Goal: Task Accomplishment & Management: Complete application form

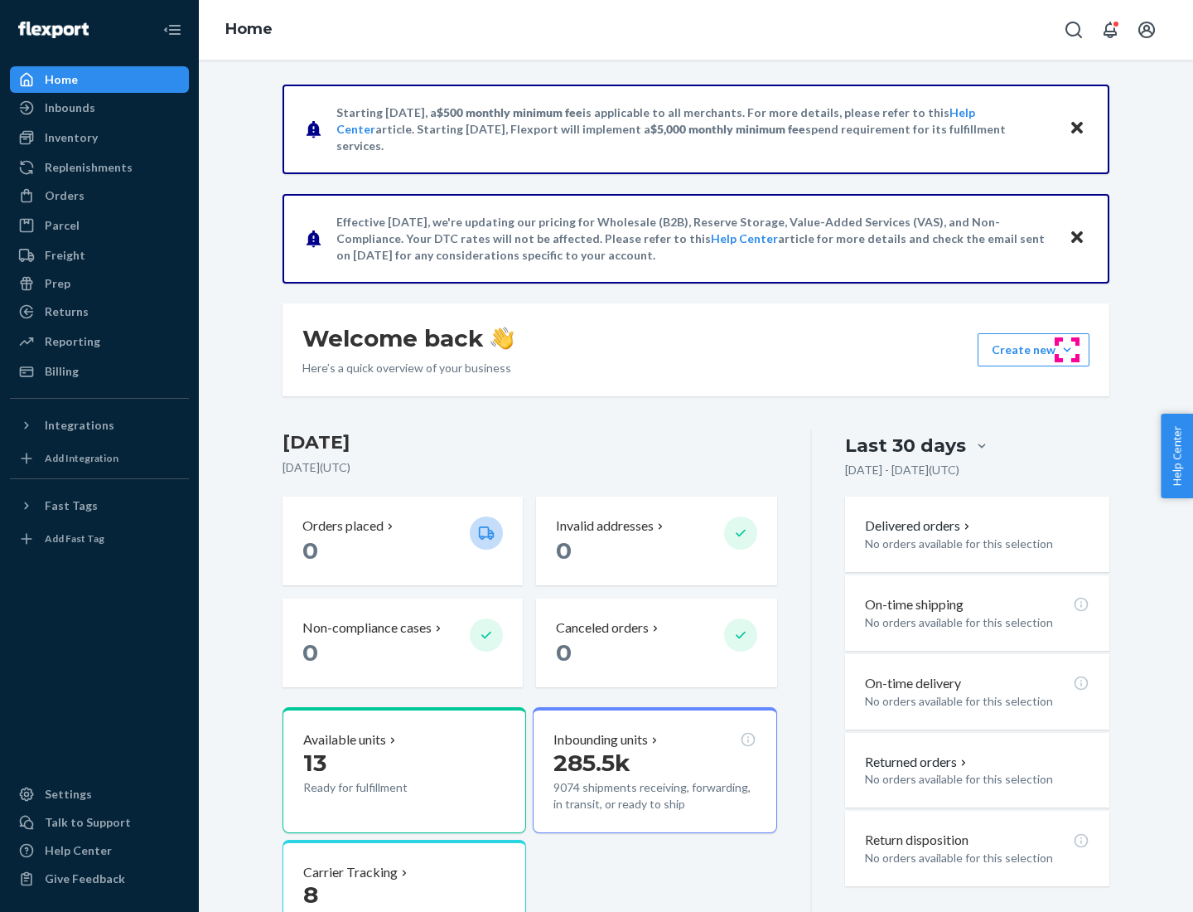
click at [1067, 350] on button "Create new Create new inbound Create new order Create new product" at bounding box center [1034, 349] width 112 height 33
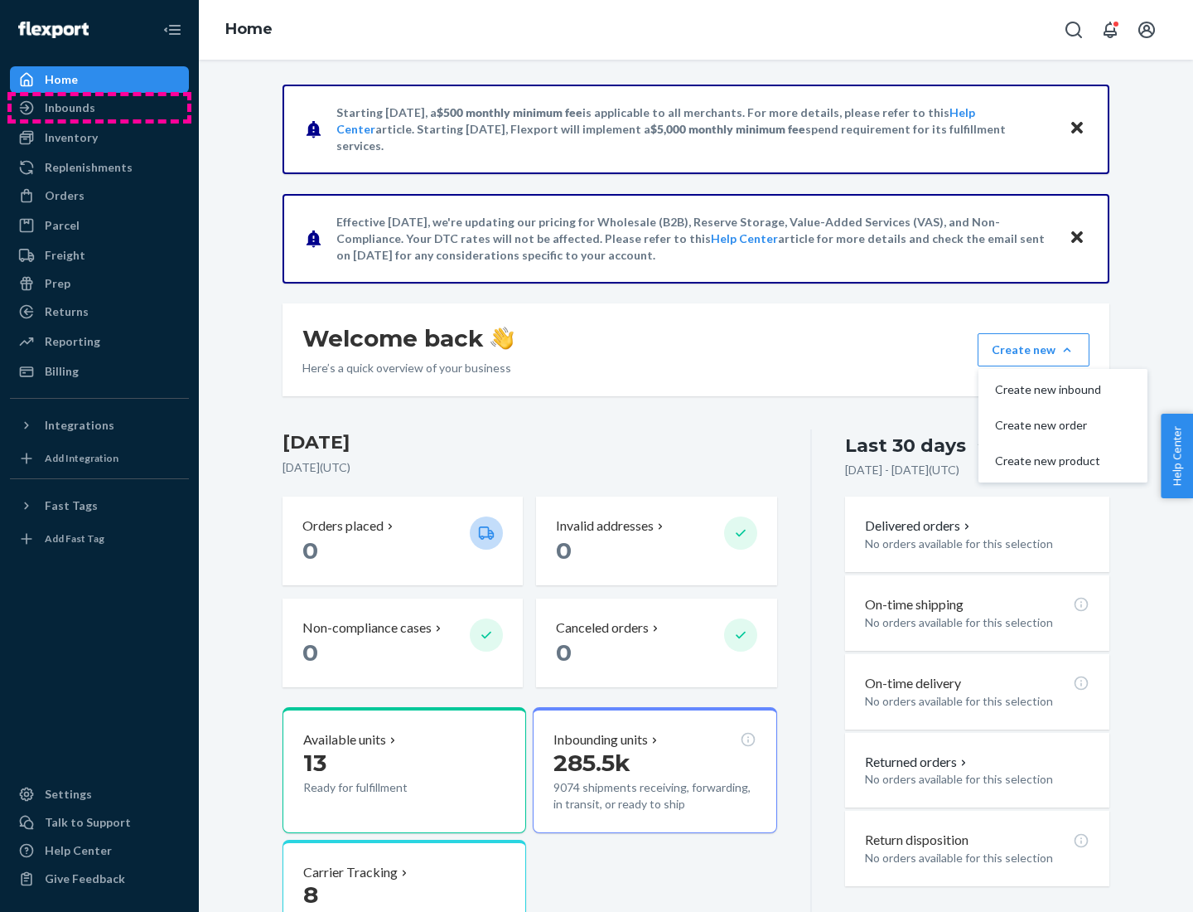
click at [99, 108] on div "Inbounds" at bounding box center [100, 107] width 176 height 23
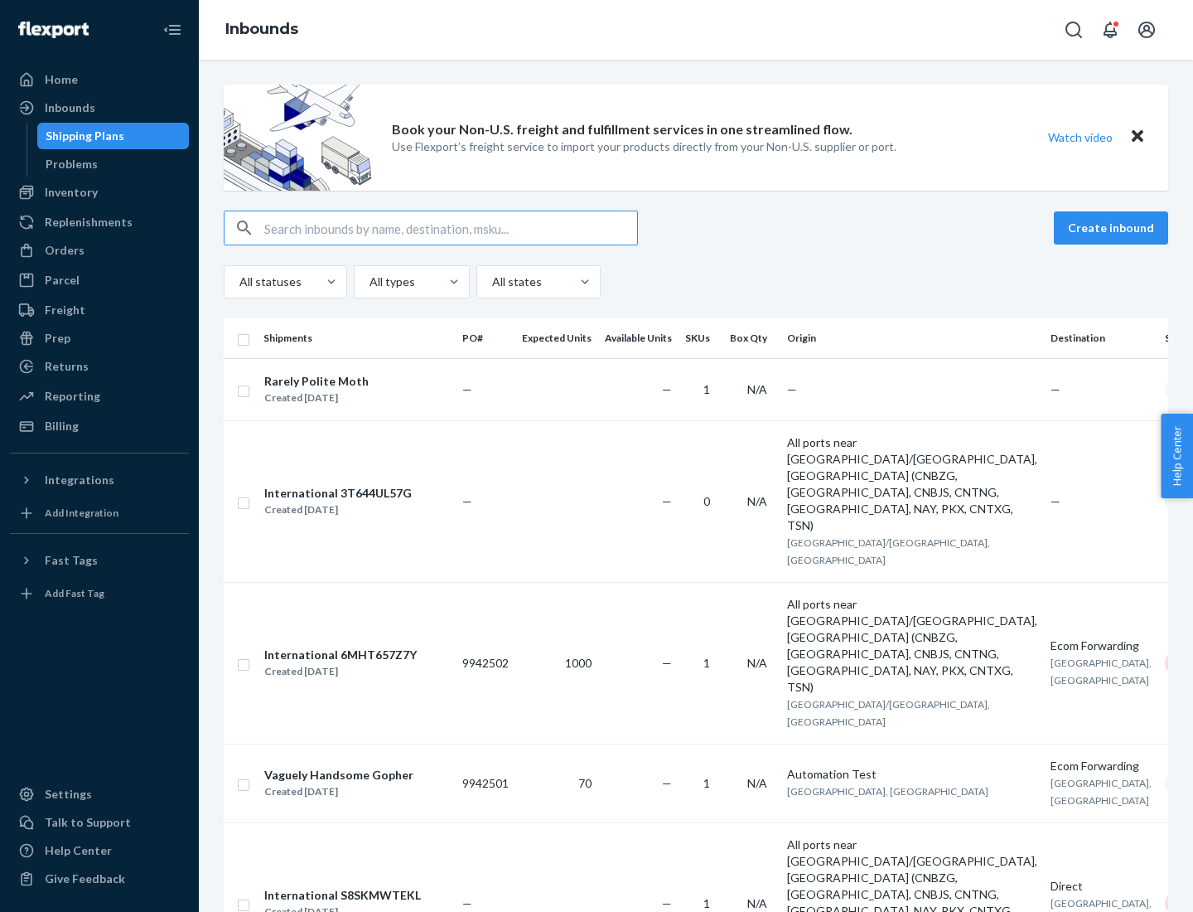
click at [1114, 228] on button "Create inbound" at bounding box center [1111, 227] width 114 height 33
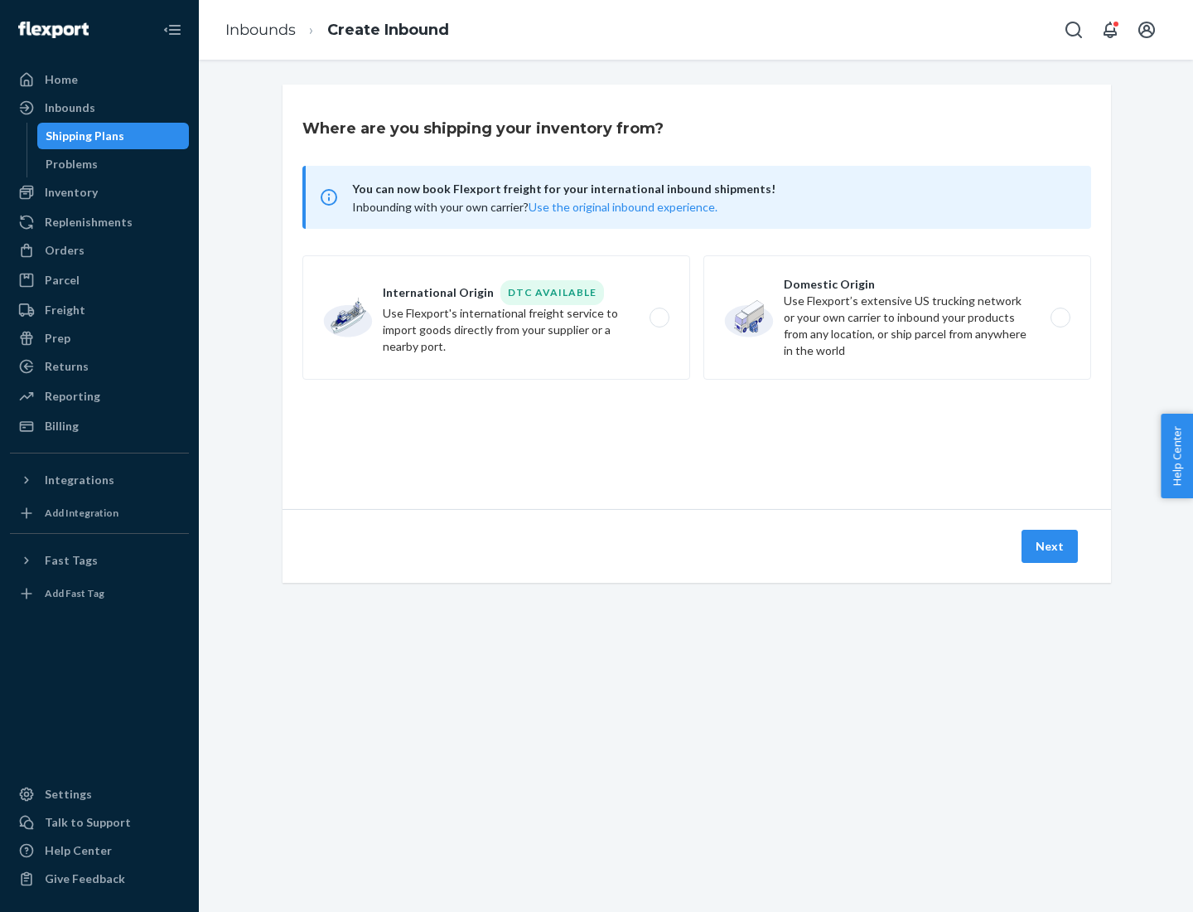
click at [898, 317] on label "Domestic Origin Use Flexport’s extensive US trucking network or your own carrie…" at bounding box center [898, 317] width 388 height 124
click at [1060, 317] on input "Domestic Origin Use Flexport’s extensive US trucking network or your own carrie…" at bounding box center [1065, 317] width 11 height 11
radio input "true"
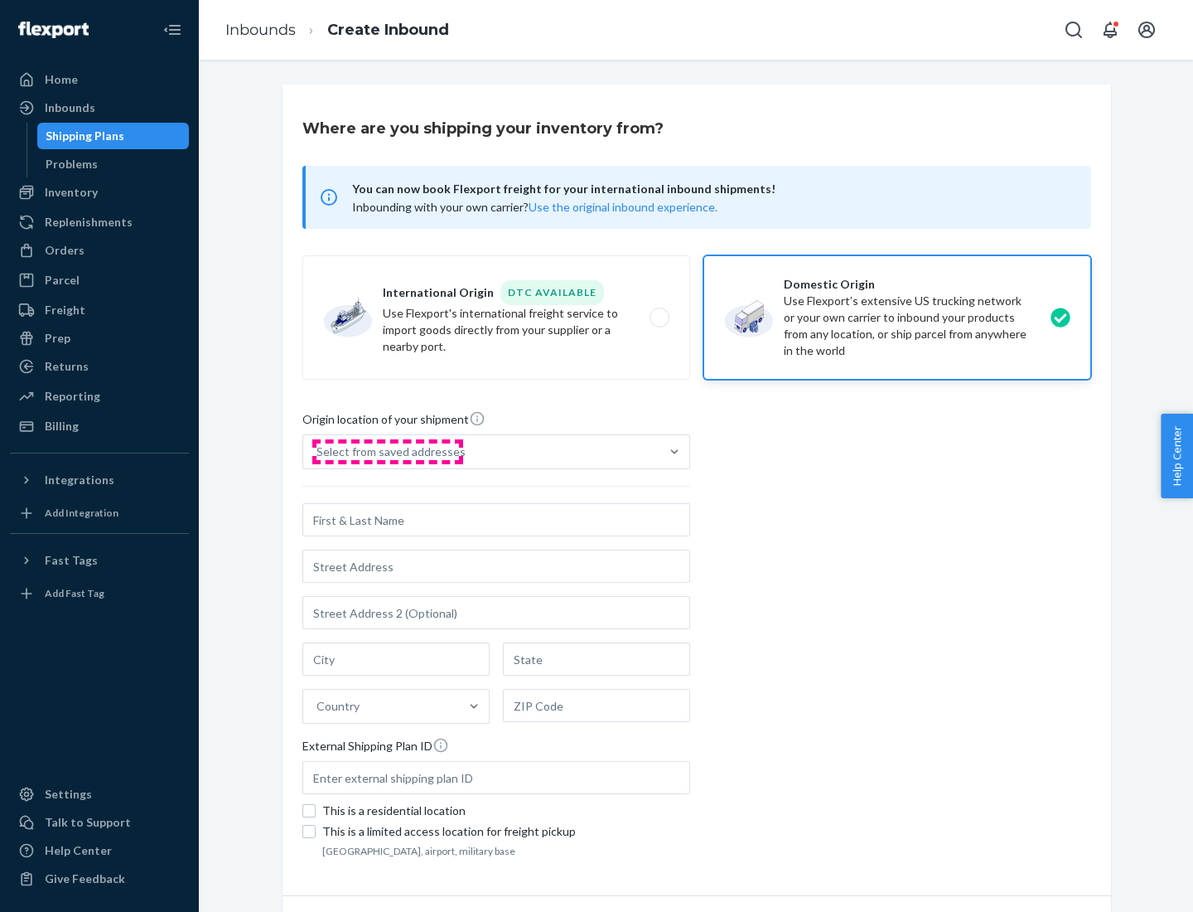
click at [387, 452] on div "Select from saved addresses" at bounding box center [391, 451] width 149 height 17
click at [318, 452] on input "Select from saved addresses" at bounding box center [318, 451] width 2 height 17
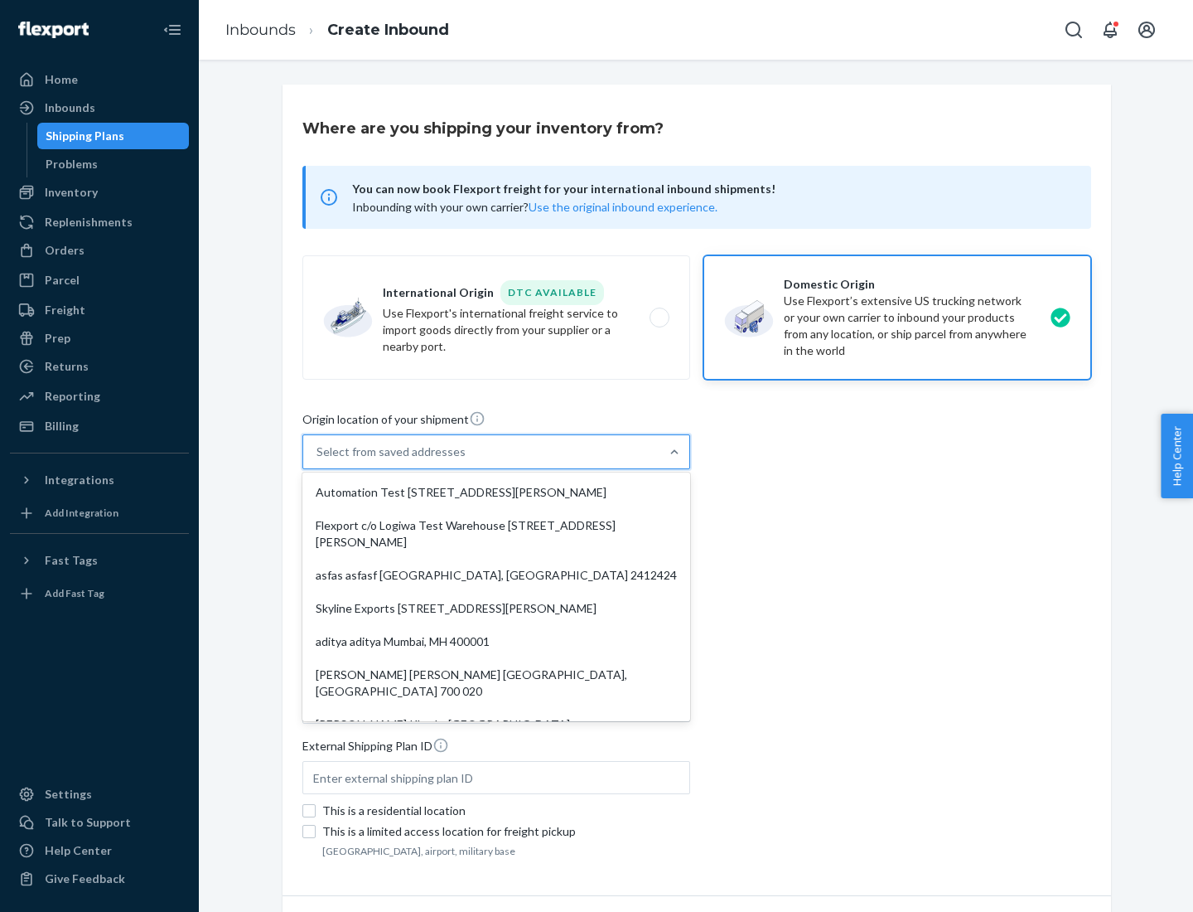
scroll to position [7, 0]
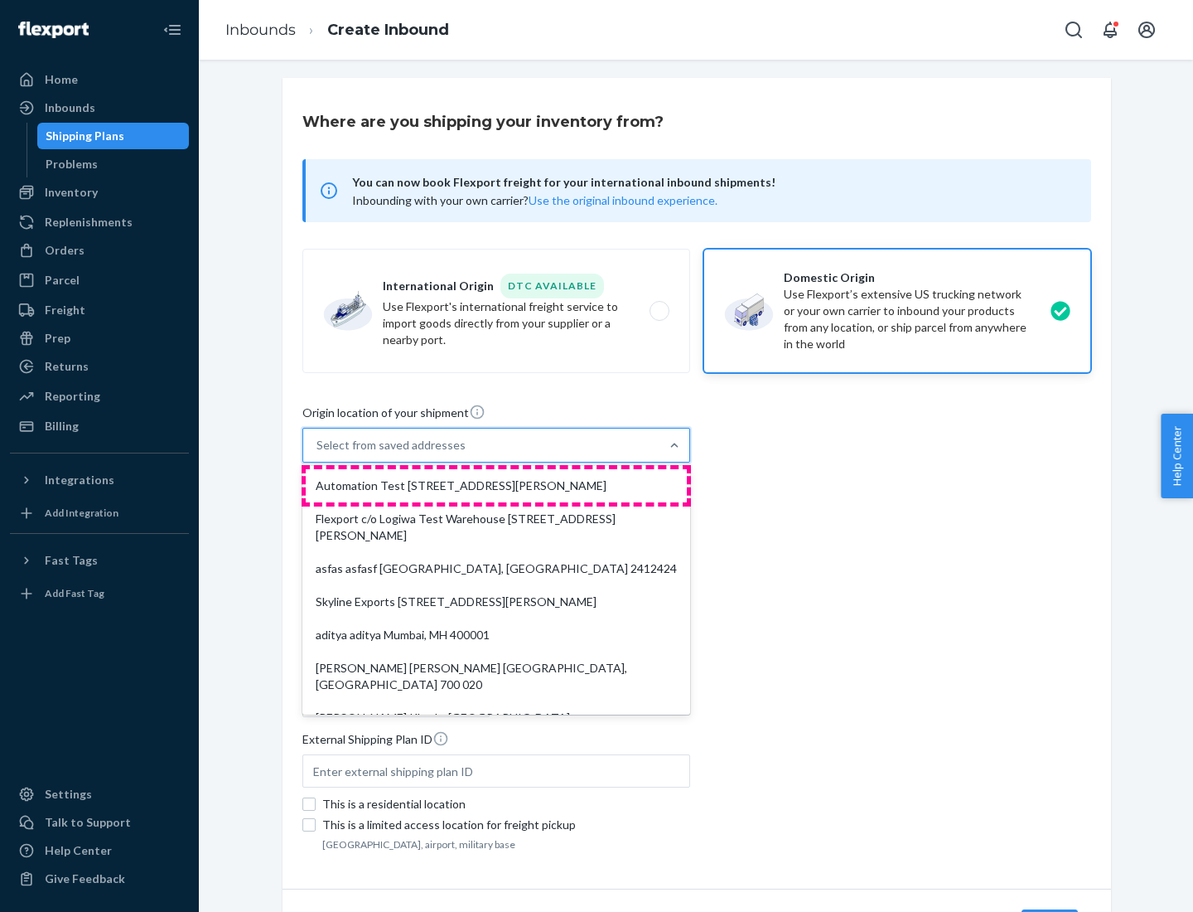
click at [496, 486] on div "Automation Test [STREET_ADDRESS][PERSON_NAME]" at bounding box center [496, 485] width 381 height 33
click at [318, 453] on input "option Automation Test [STREET_ADDRESS][PERSON_NAME]. 9 results available. Use …" at bounding box center [318, 445] width 2 height 17
type input "Automation Test"
type input "9th Floor"
type input "[GEOGRAPHIC_DATA]"
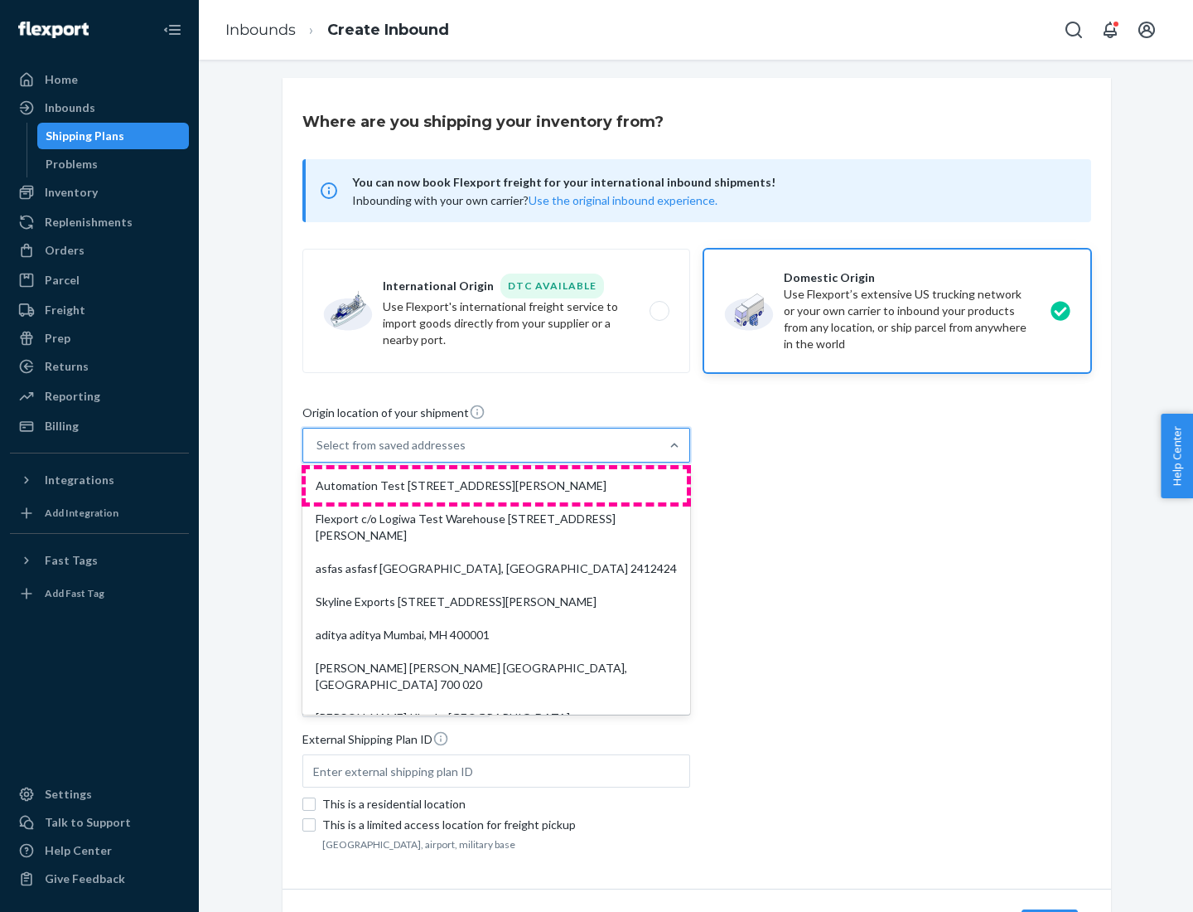
type input "CA"
type input "94104"
type input "[STREET_ADDRESS][PERSON_NAME]"
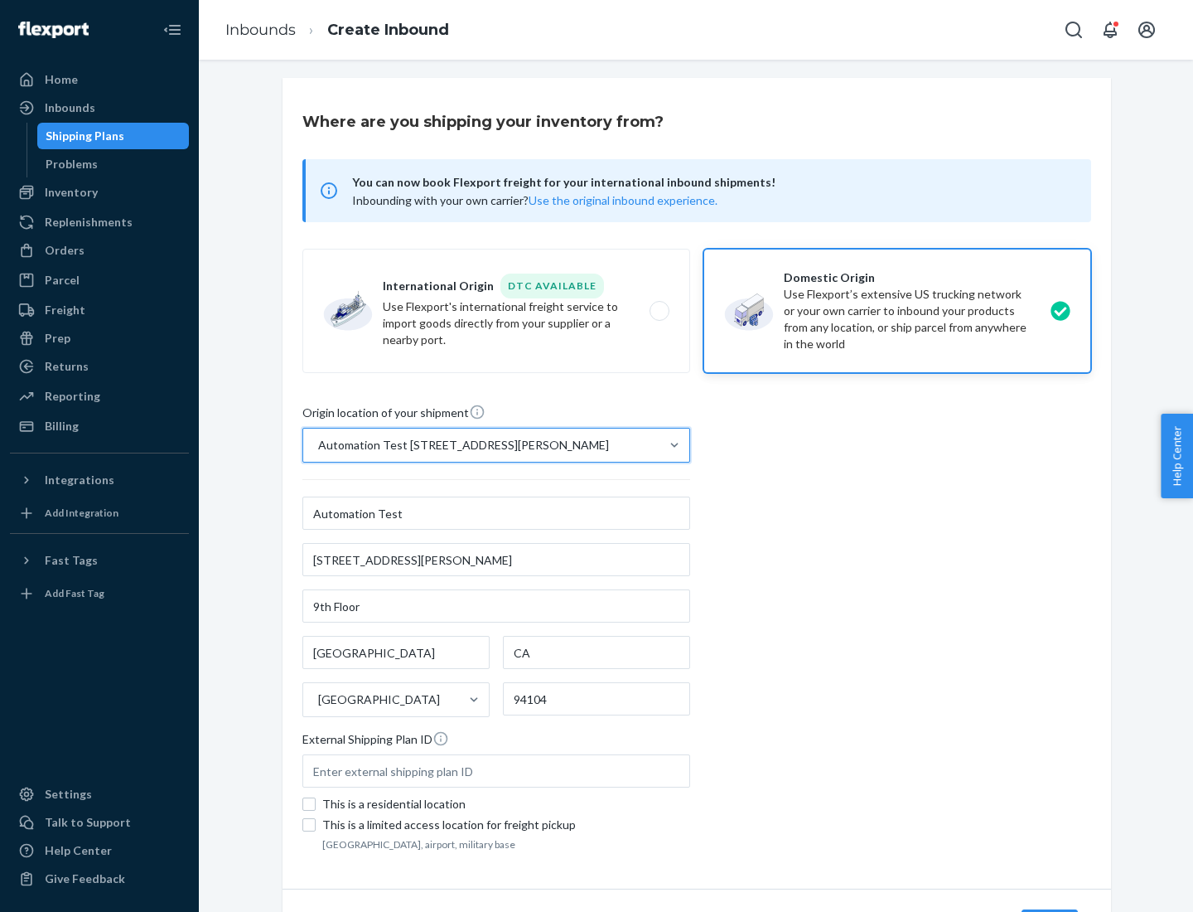
scroll to position [97, 0]
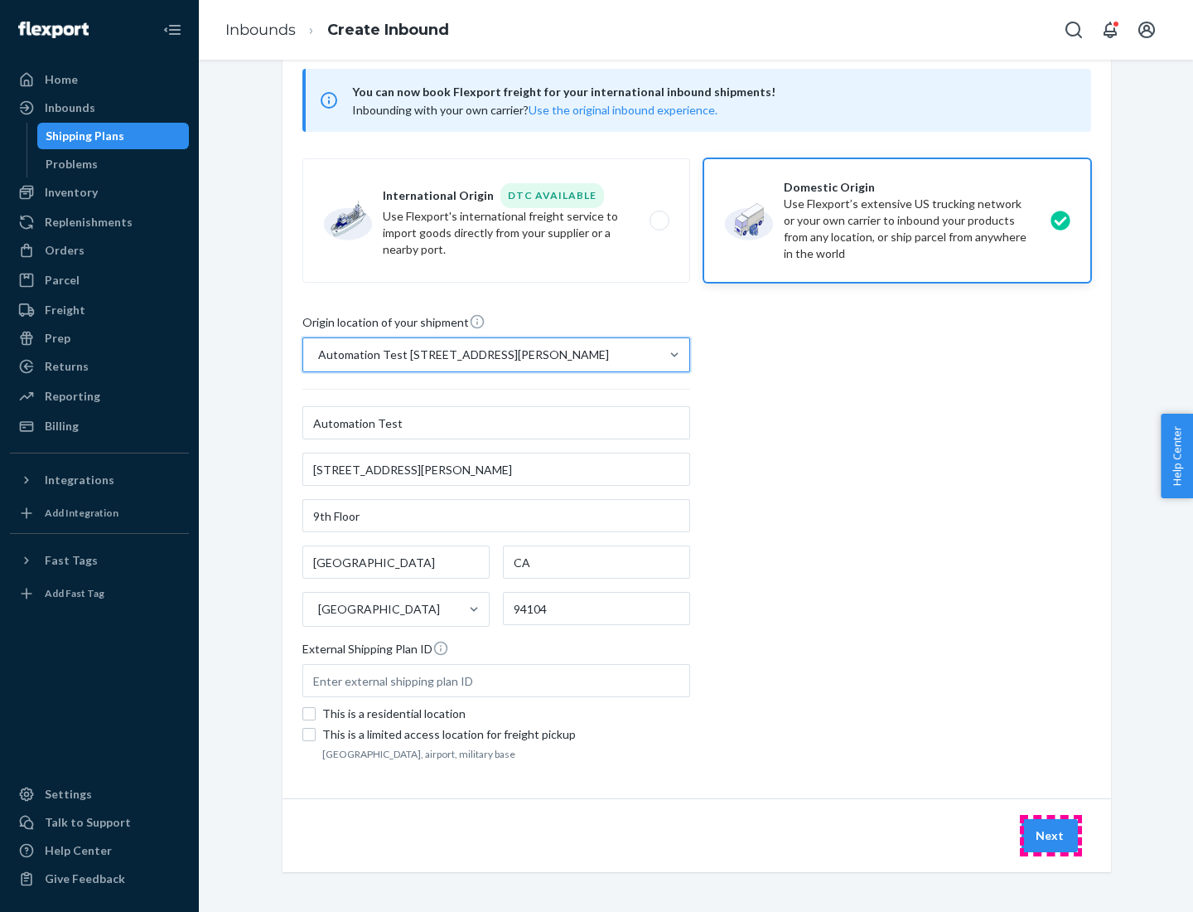
click at [1051, 835] on button "Next" at bounding box center [1050, 835] width 56 height 33
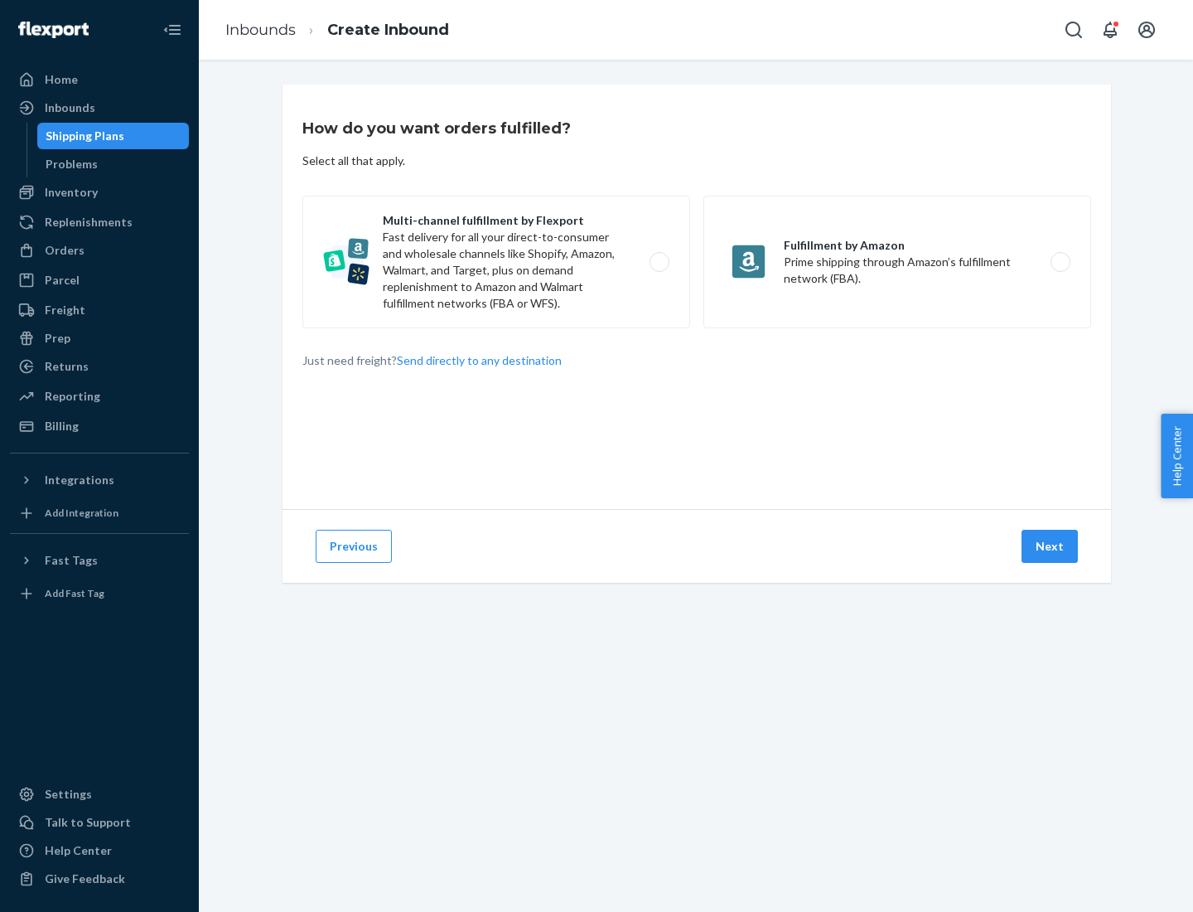
click at [496, 262] on label "Multi-channel fulfillment by Flexport Fast delivery for all your direct-to-cons…" at bounding box center [496, 262] width 388 height 133
click at [659, 262] on input "Multi-channel fulfillment by Flexport Fast delivery for all your direct-to-cons…" at bounding box center [664, 262] width 11 height 11
radio input "true"
click at [1051, 546] on button "Next" at bounding box center [1050, 546] width 56 height 33
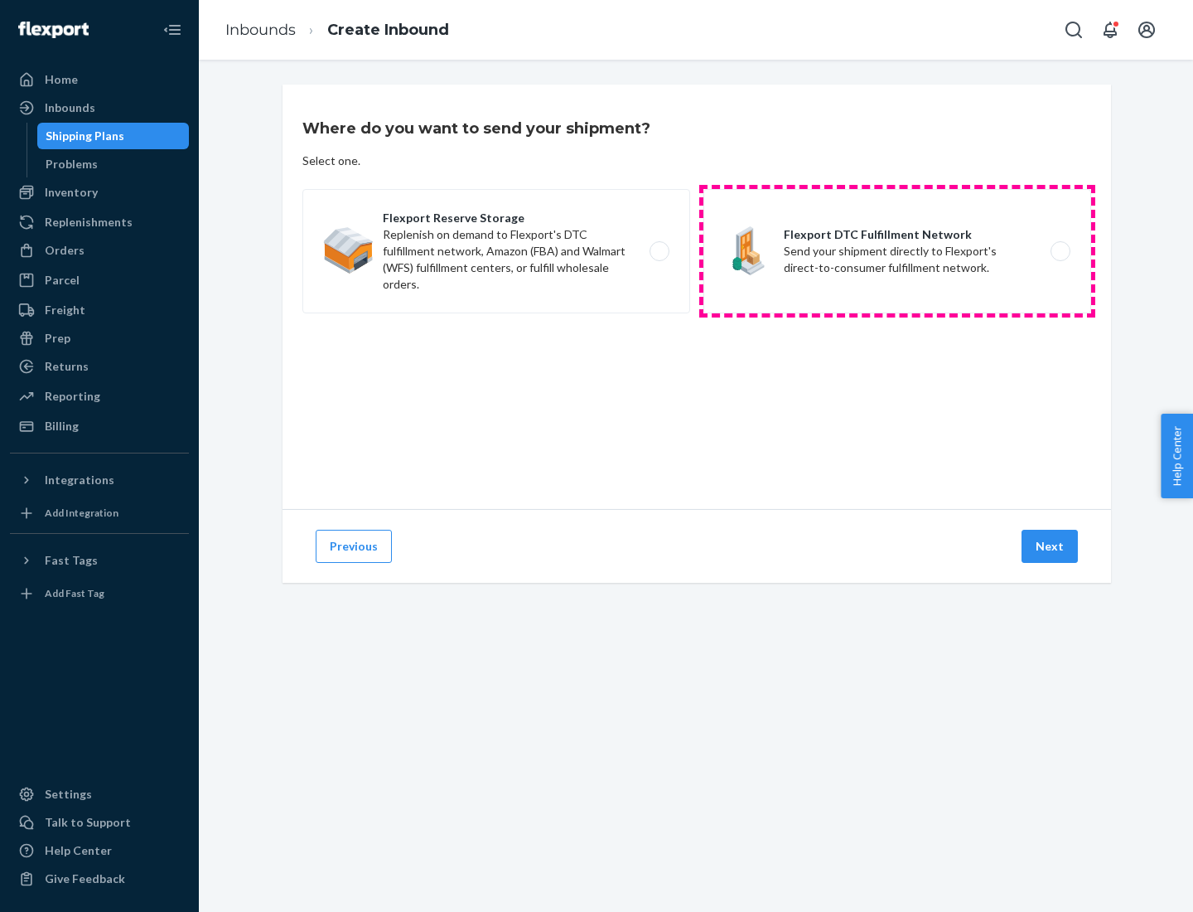
click at [898, 251] on label "Flexport DTC Fulfillment Network Send your shipment directly to Flexport's dire…" at bounding box center [898, 251] width 388 height 124
click at [1060, 251] on input "Flexport DTC Fulfillment Network Send your shipment directly to Flexport's dire…" at bounding box center [1065, 251] width 11 height 11
radio input "true"
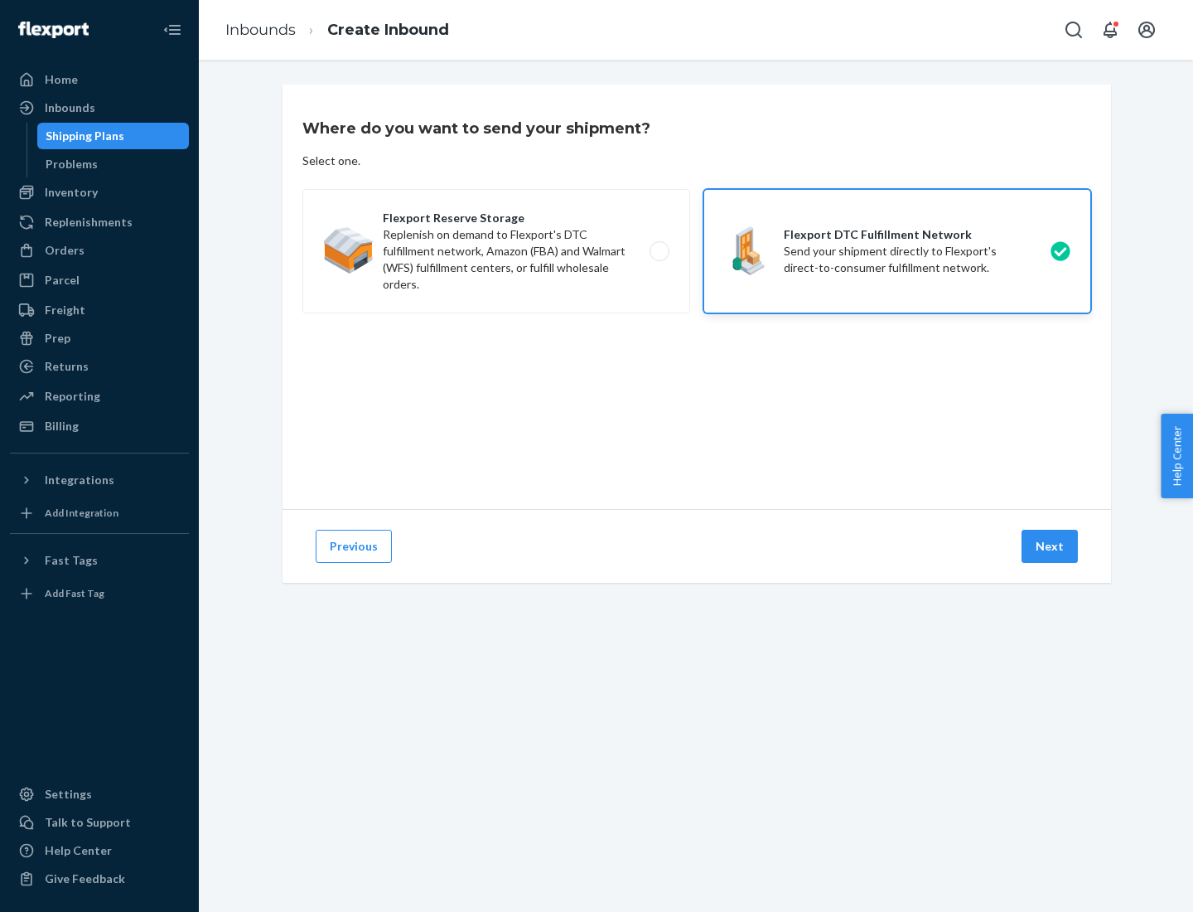
click at [1051, 546] on button "Next" at bounding box center [1050, 546] width 56 height 33
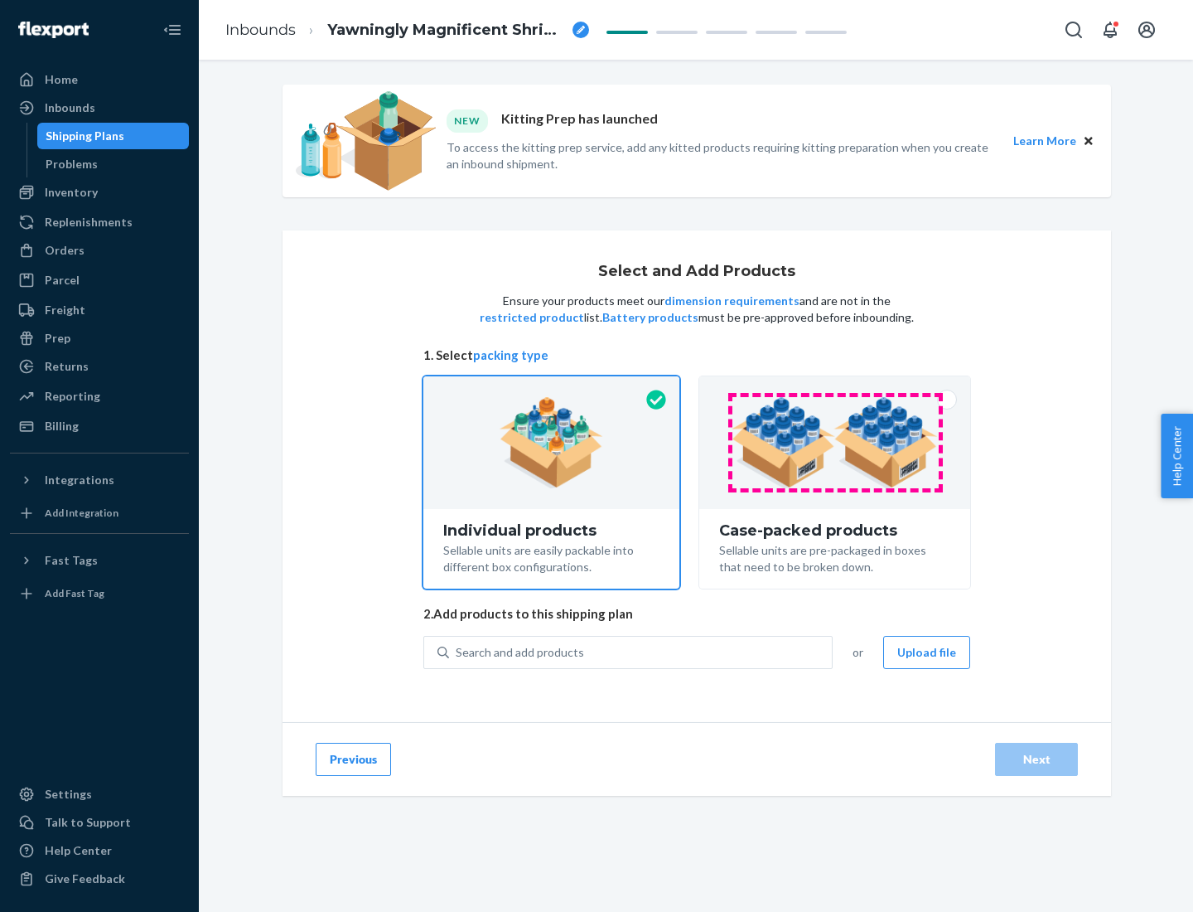
click at [835, 443] on img at bounding box center [835, 442] width 206 height 91
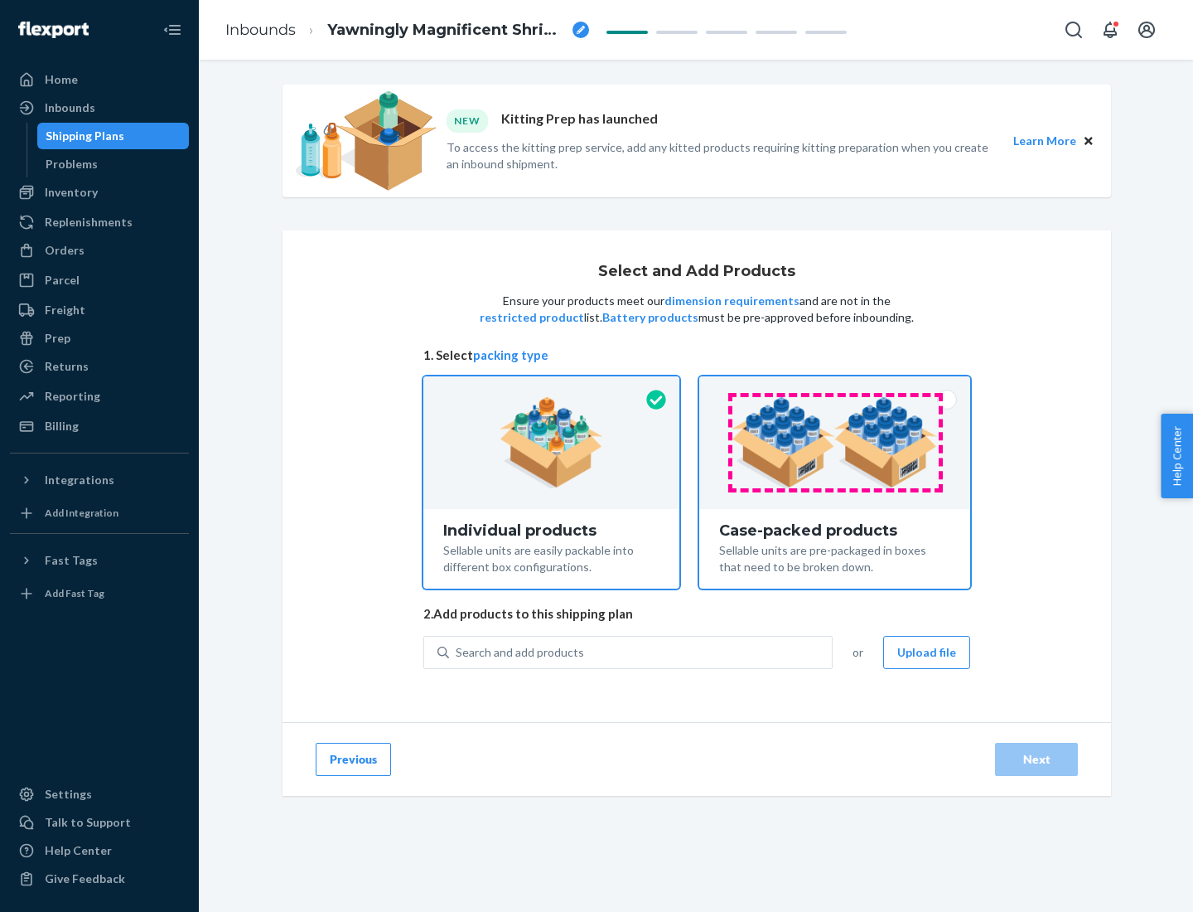
click at [835, 387] on input "Case-packed products Sellable units are pre-packaged in boxes that need to be b…" at bounding box center [835, 381] width 11 height 11
radio input "true"
radio input "false"
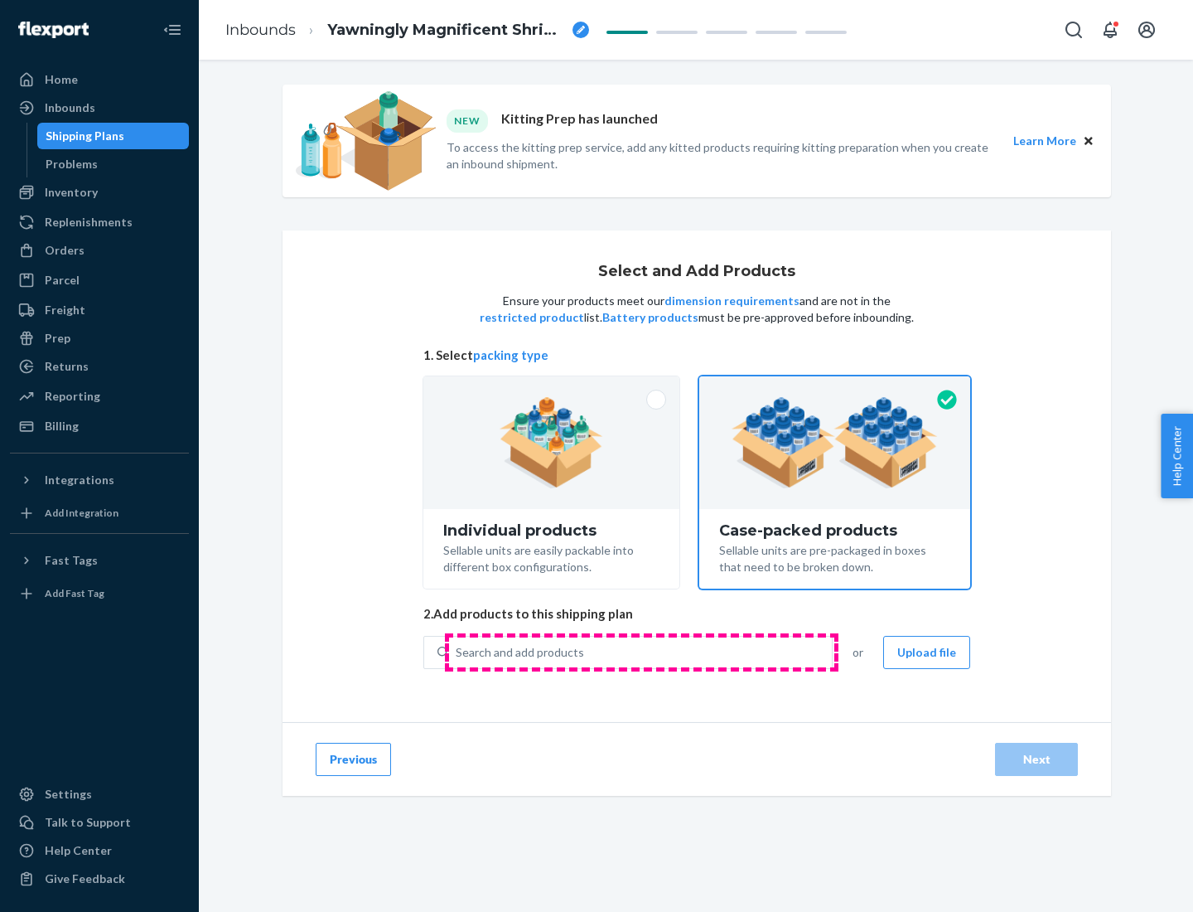
click at [641, 651] on div "Search and add products" at bounding box center [640, 652] width 383 height 30
click at [457, 651] on input "Search and add products" at bounding box center [457, 652] width 2 height 17
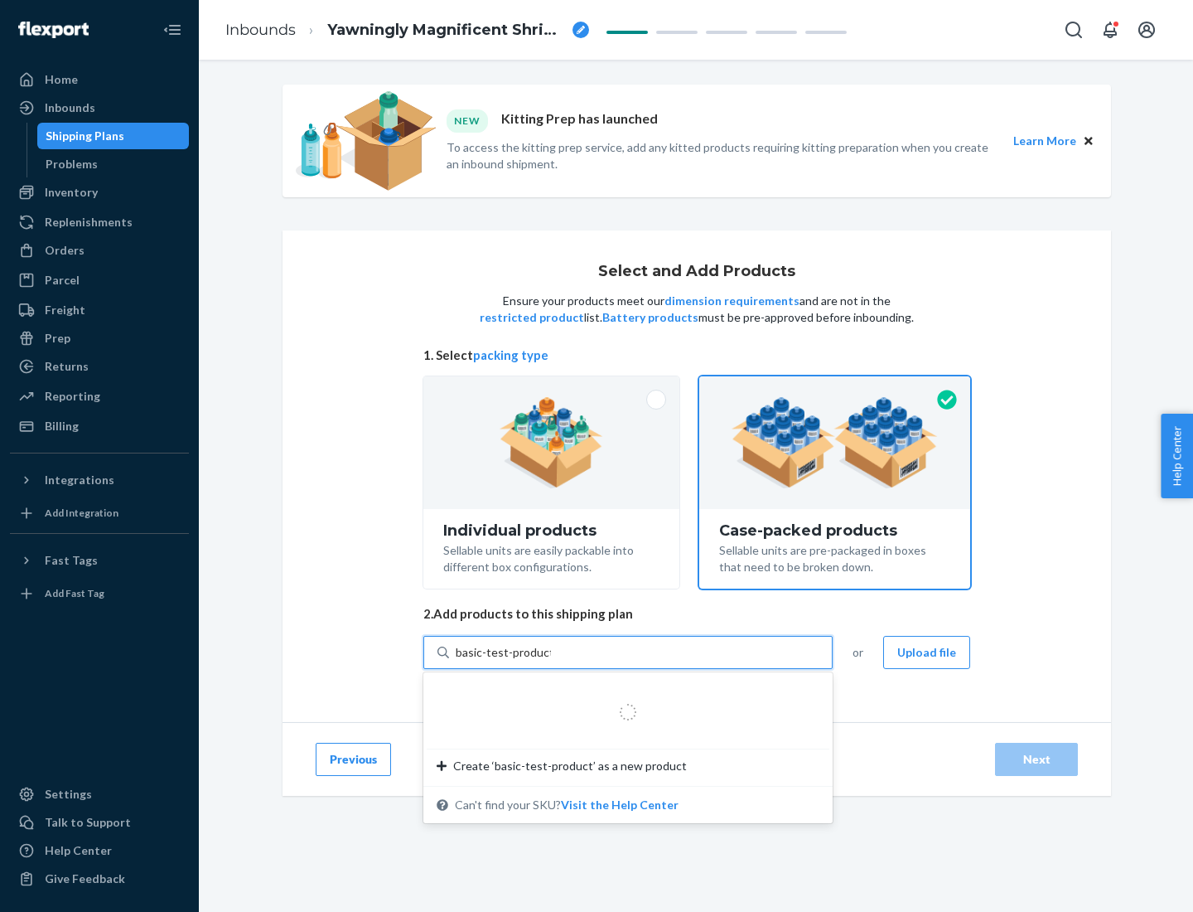
type input "basic-test-product-1"
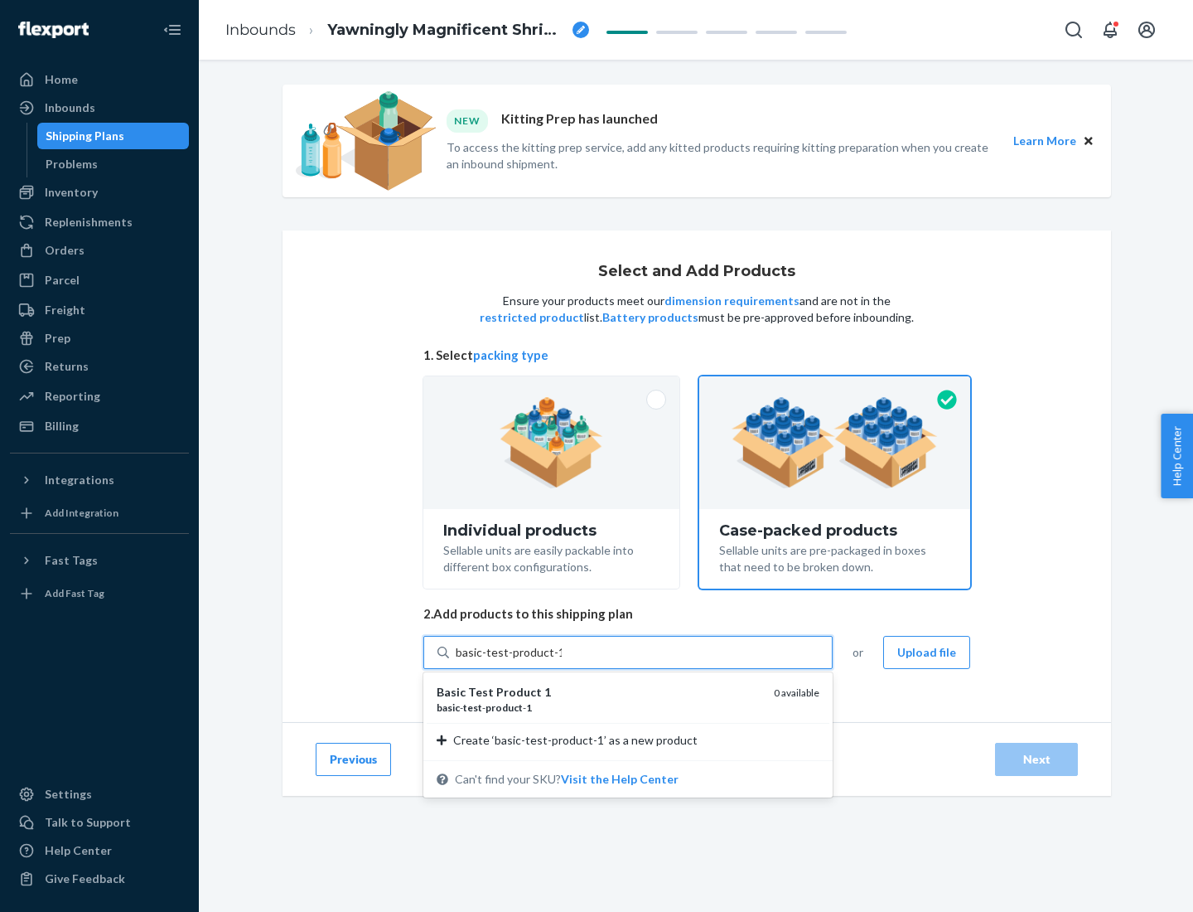
click at [599, 707] on div "basic - test - product - 1" at bounding box center [599, 707] width 324 height 14
click at [562, 660] on input "basic-test-product-1" at bounding box center [509, 652] width 106 height 17
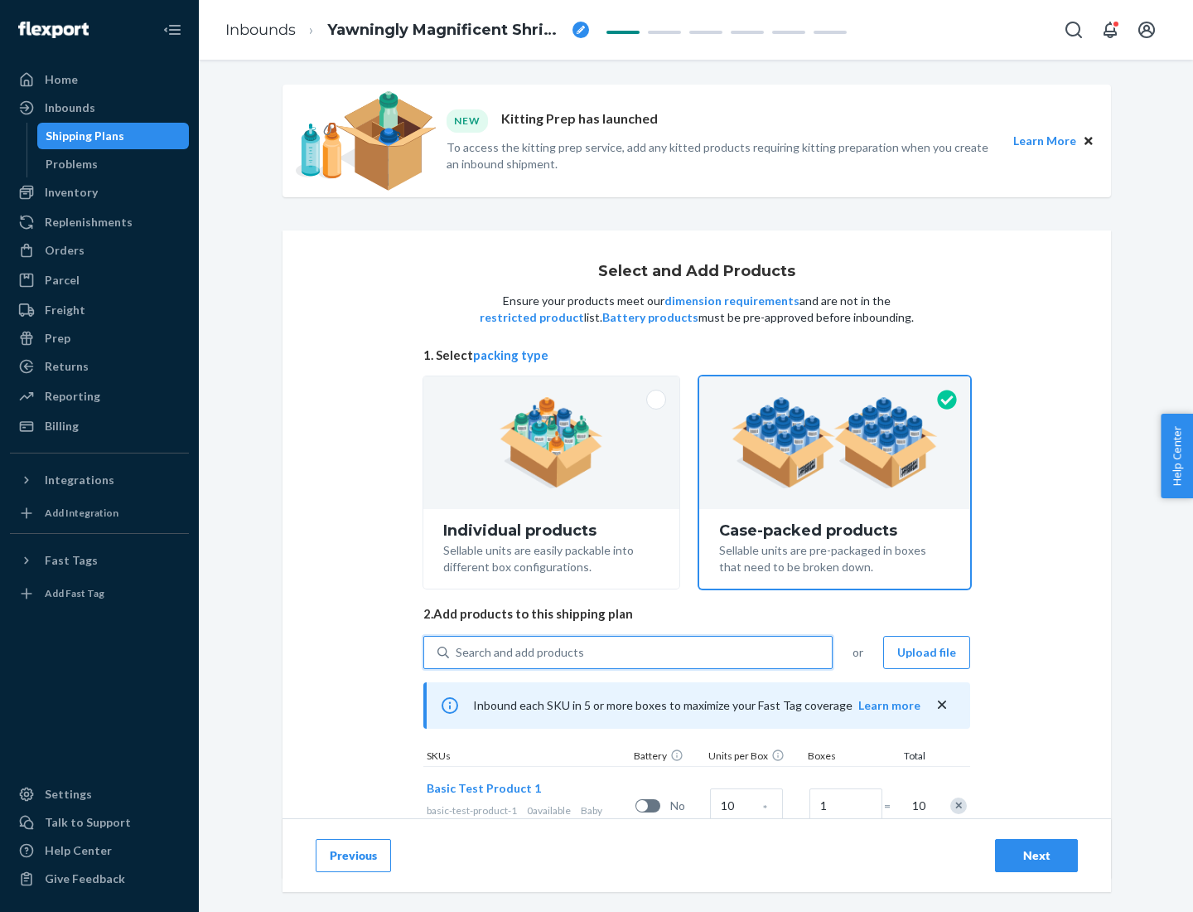
scroll to position [60, 0]
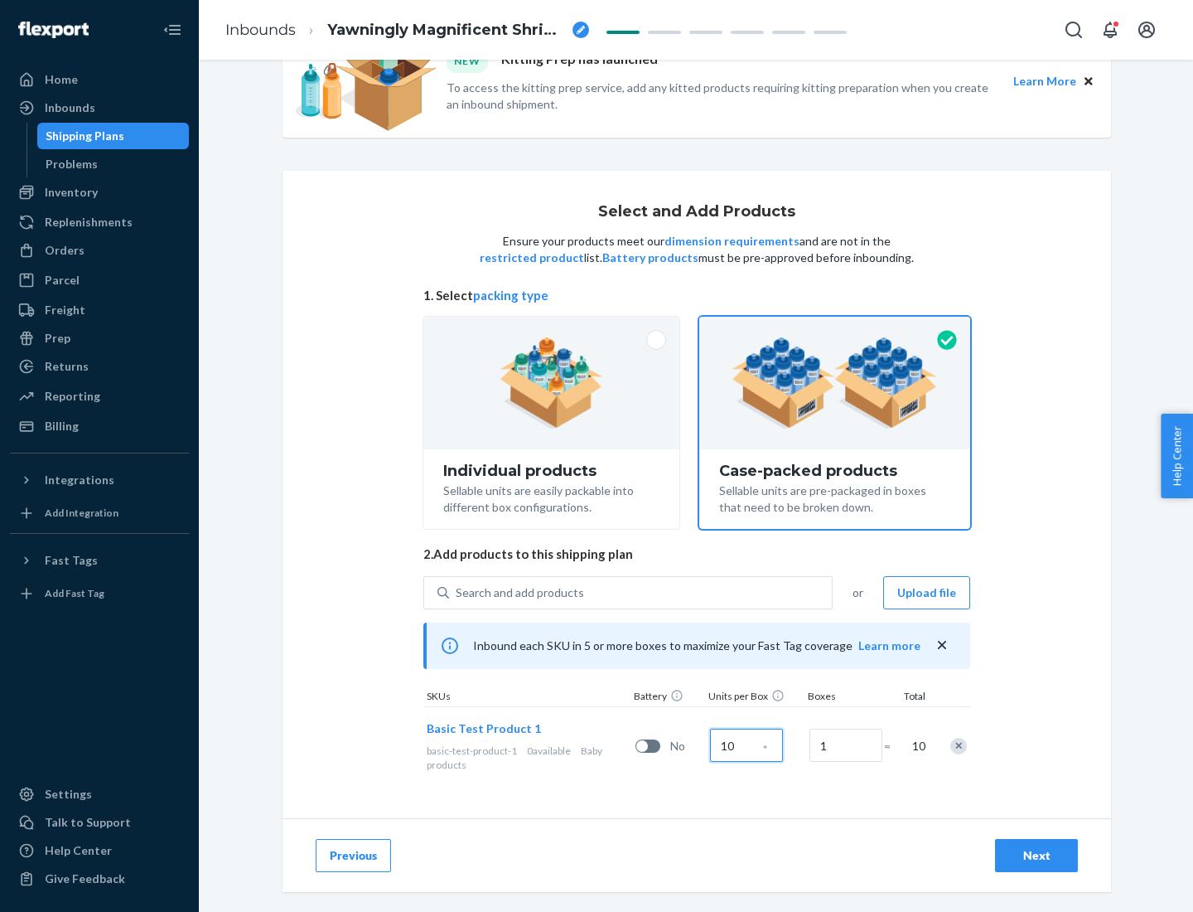
type input "10"
type input "7"
click at [1037, 855] on div "Next" at bounding box center [1036, 855] width 55 height 17
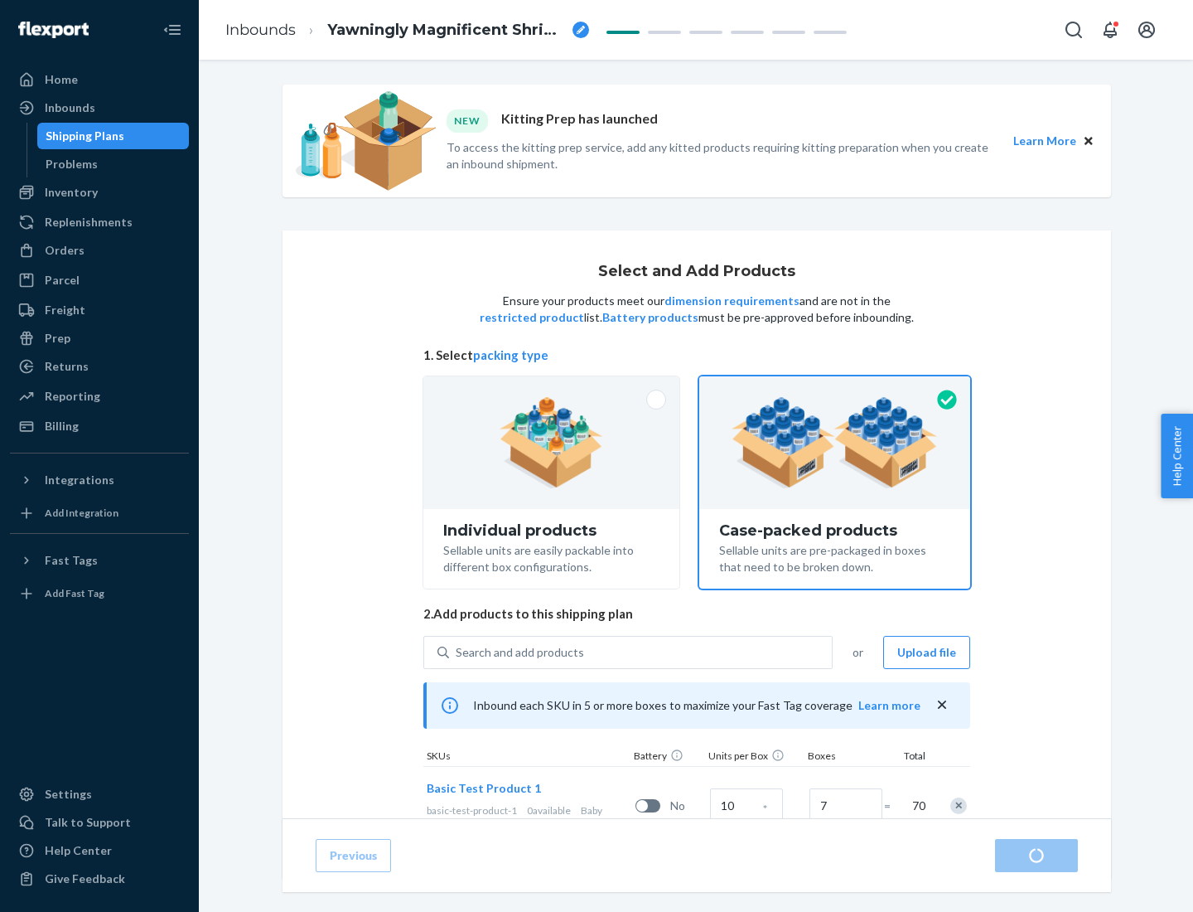
radio input "true"
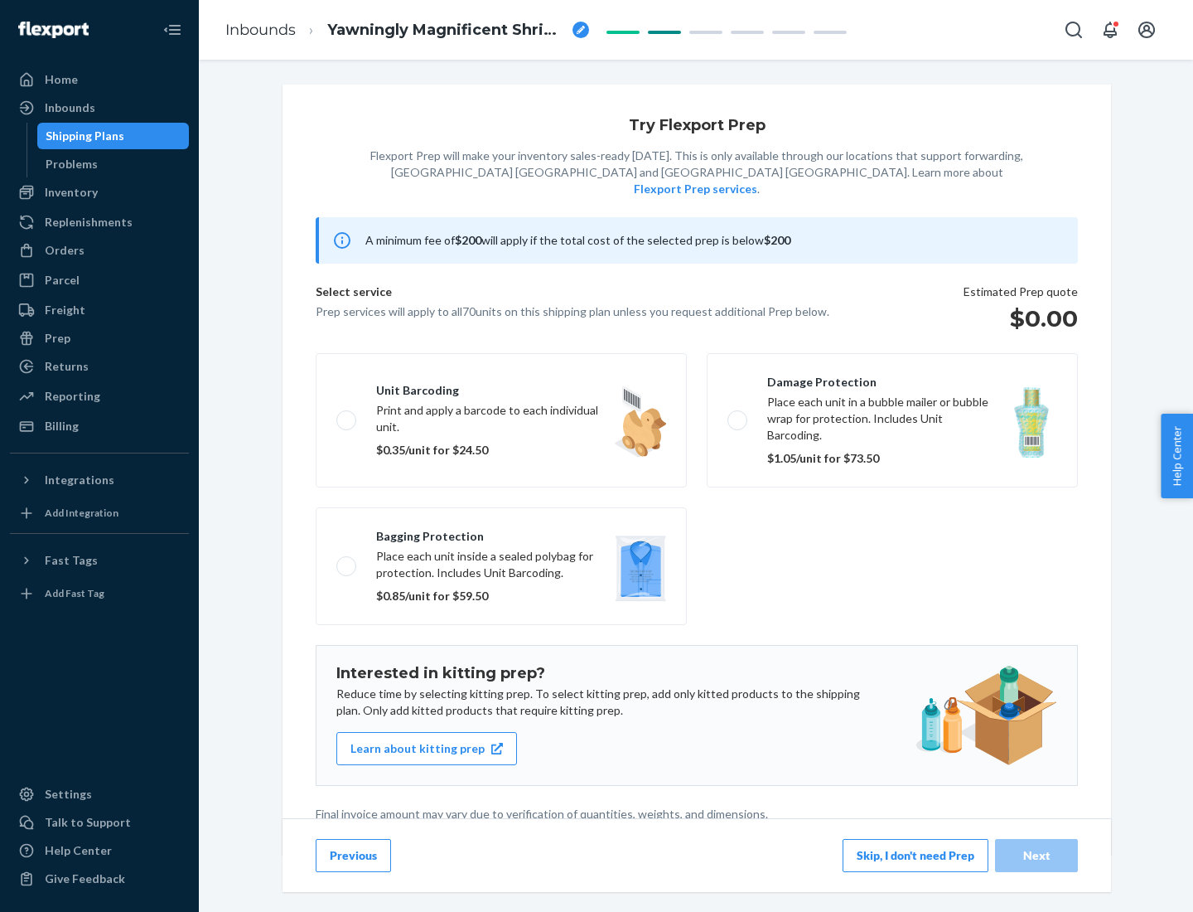
scroll to position [4, 0]
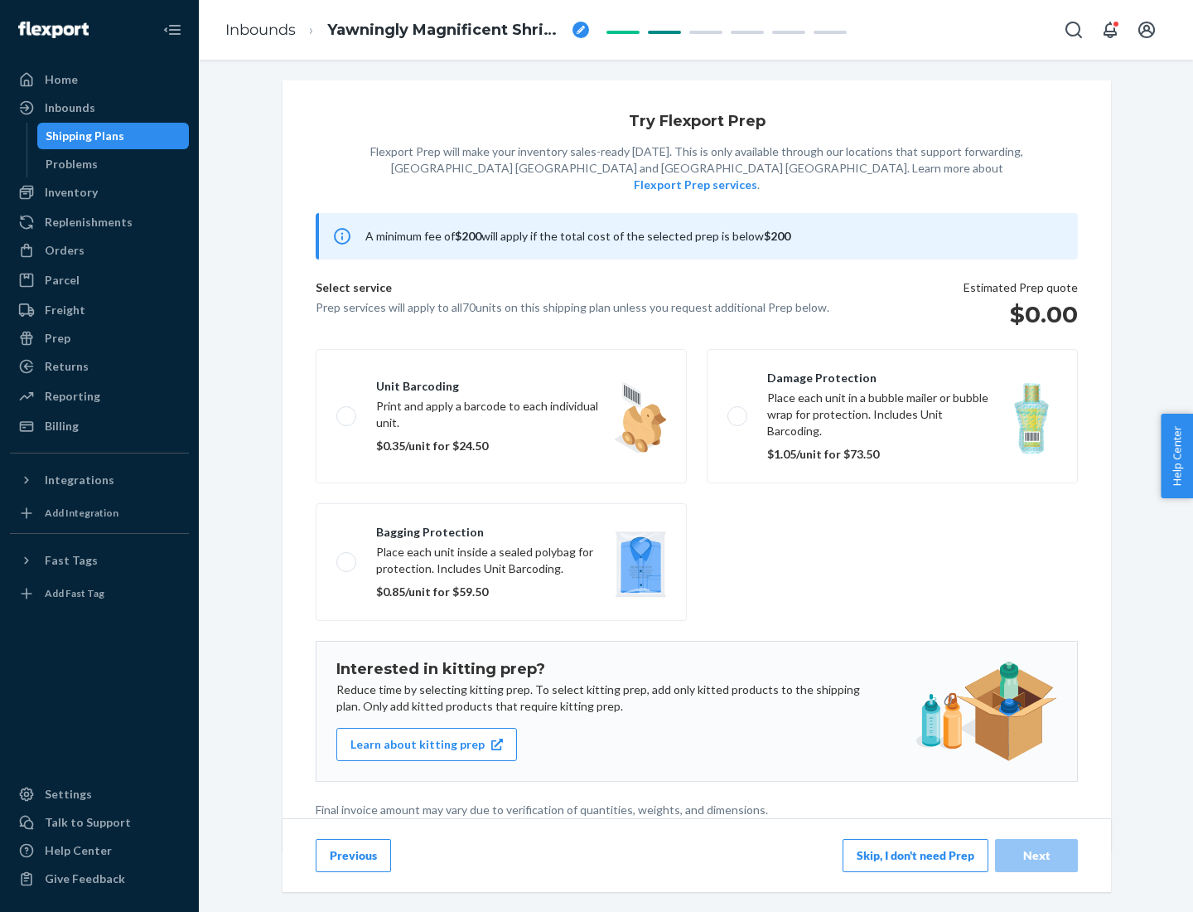
click at [501, 528] on label "Bagging protection Place each unit inside a sealed polybag for protection. Incl…" at bounding box center [501, 562] width 371 height 118
click at [347, 556] on input "Bagging protection Place each unit inside a sealed polybag for protection. Incl…" at bounding box center [341, 561] width 11 height 11
checkbox input "true"
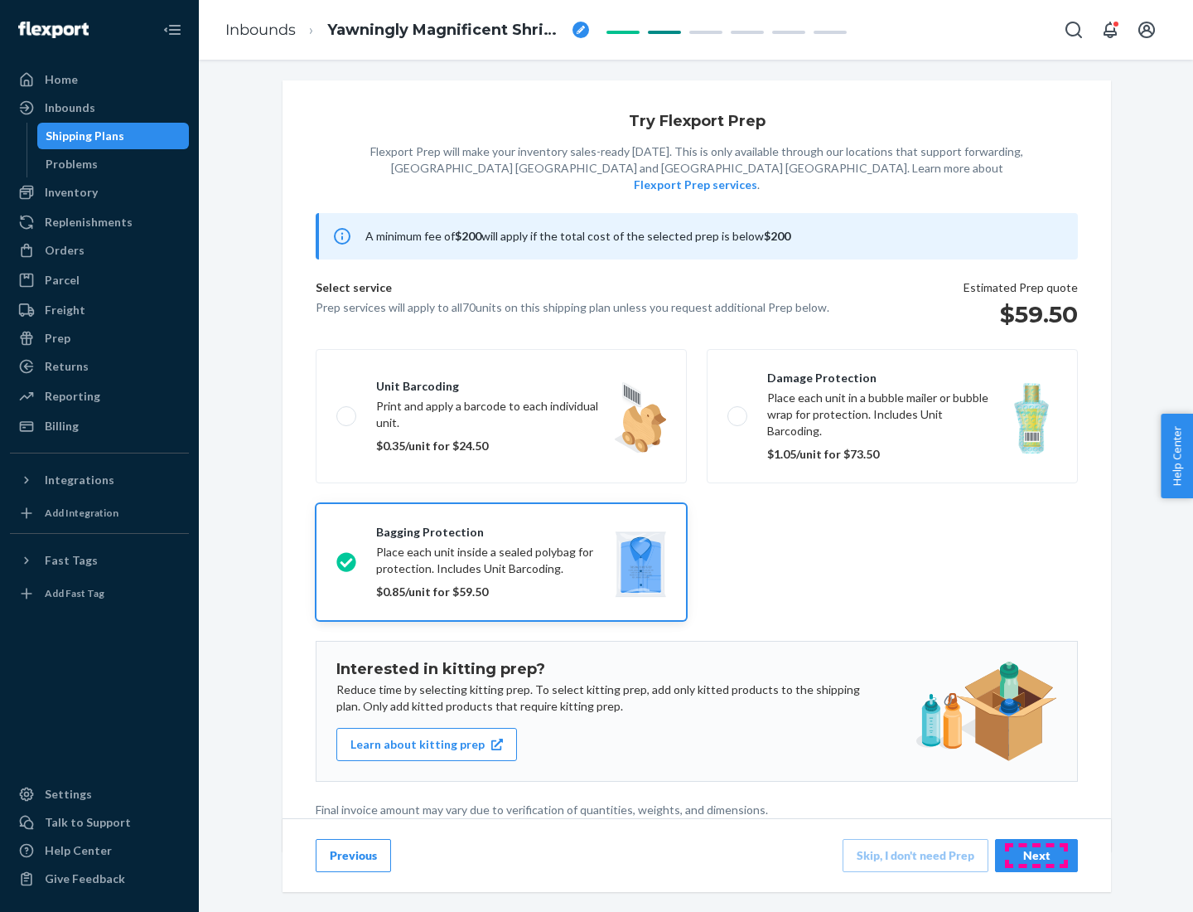
click at [1037, 854] on div "Next" at bounding box center [1036, 855] width 55 height 17
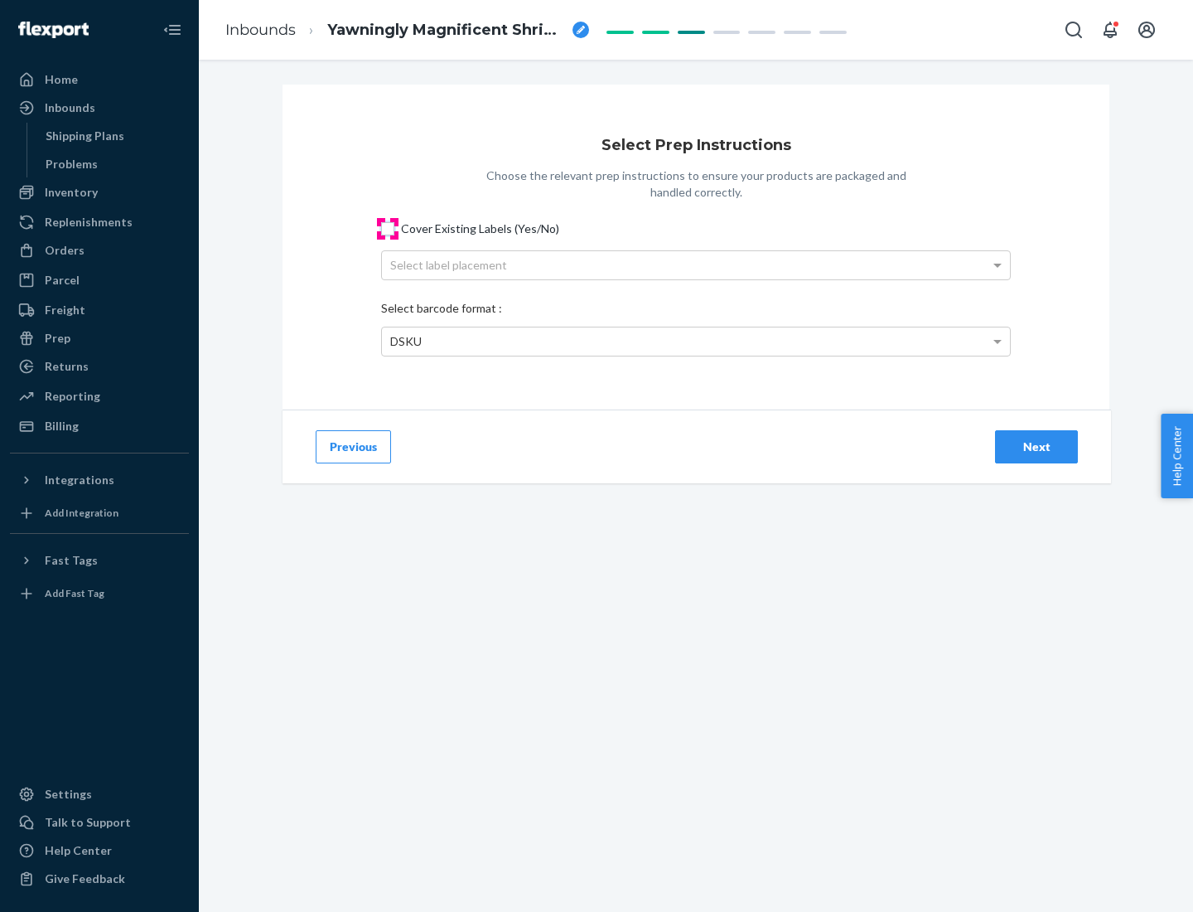
click at [388, 228] on input "Cover Existing Labels (Yes/No)" at bounding box center [387, 228] width 13 height 13
checkbox input "true"
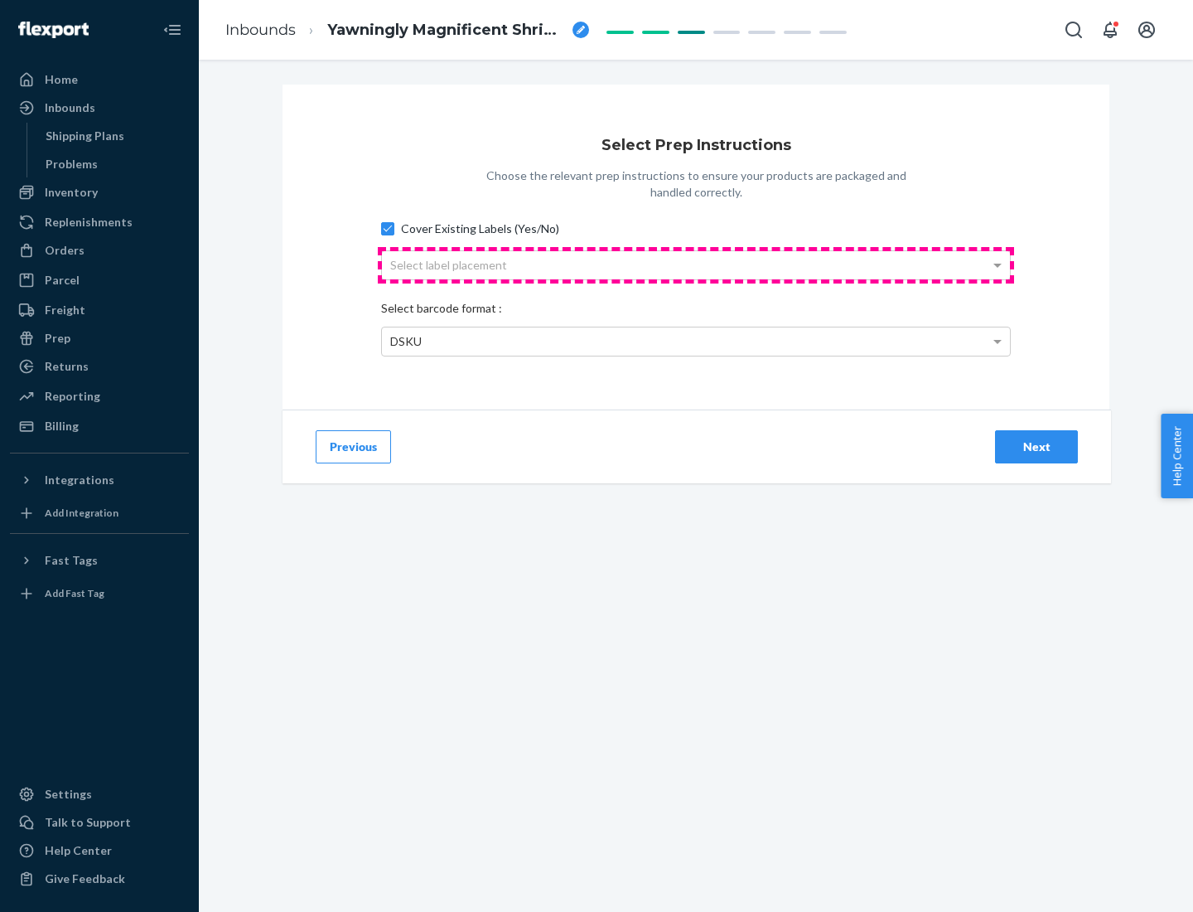
click at [696, 264] on div "Select label placement" at bounding box center [696, 265] width 628 height 28
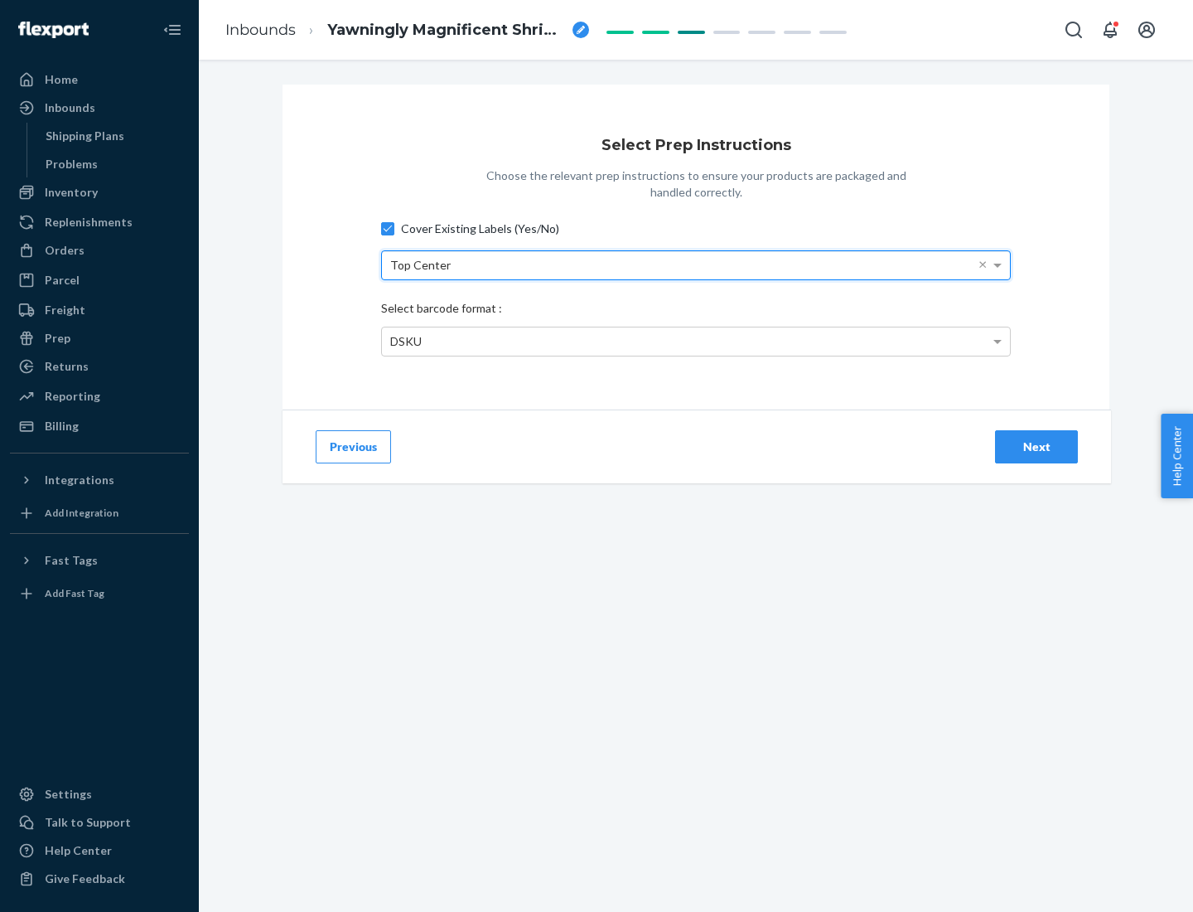
click at [696, 341] on div "DSKU" at bounding box center [696, 341] width 628 height 28
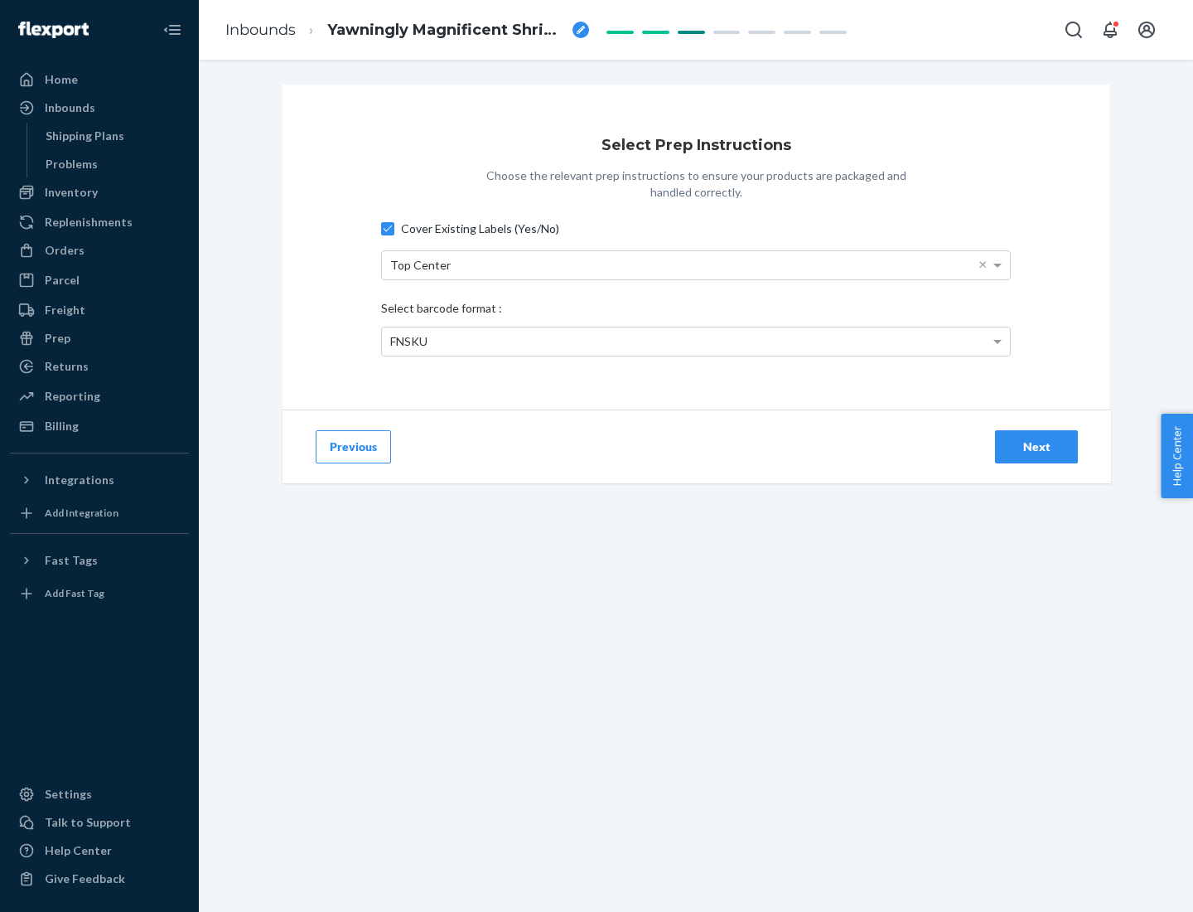
click at [1037, 446] on div "Next" at bounding box center [1036, 446] width 55 height 17
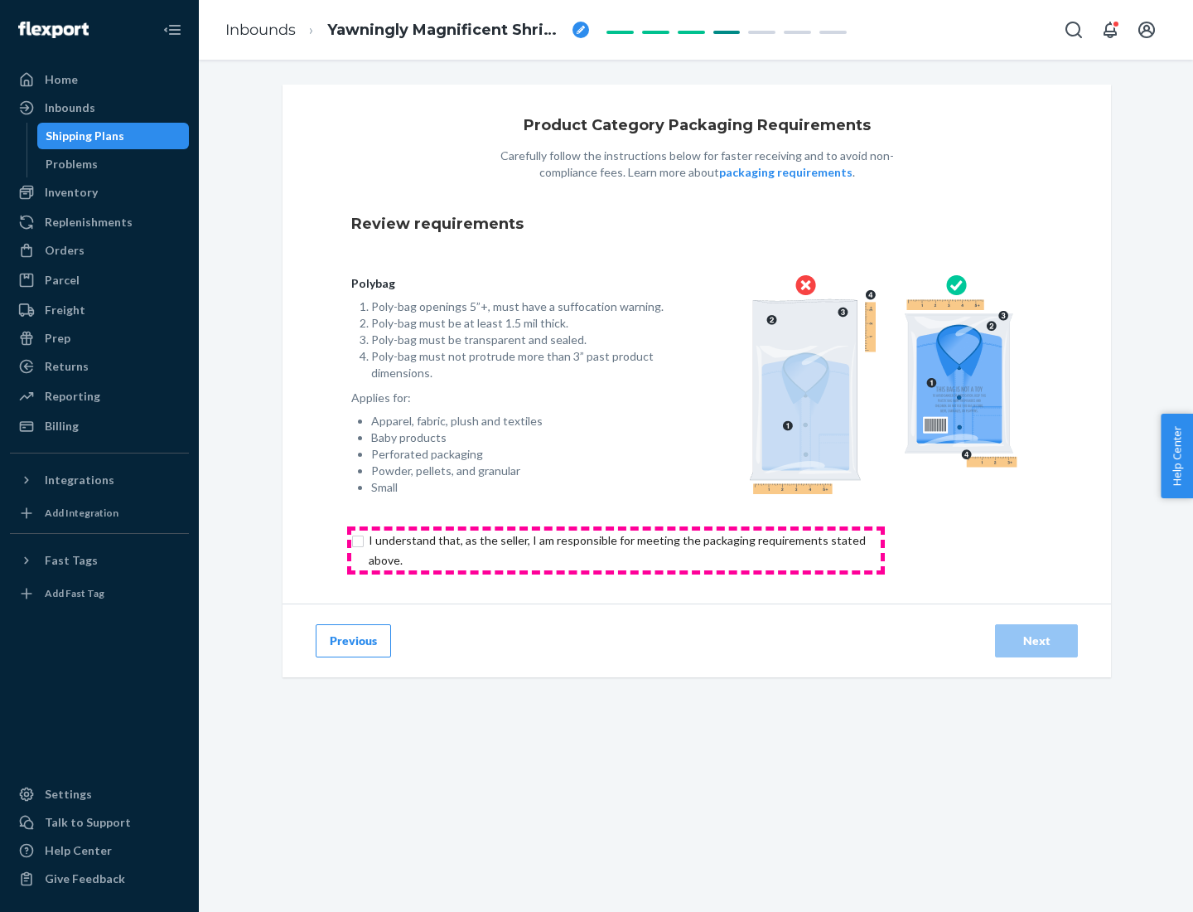
click at [616, 549] on input "checkbox" at bounding box center [626, 550] width 551 height 40
checkbox input "true"
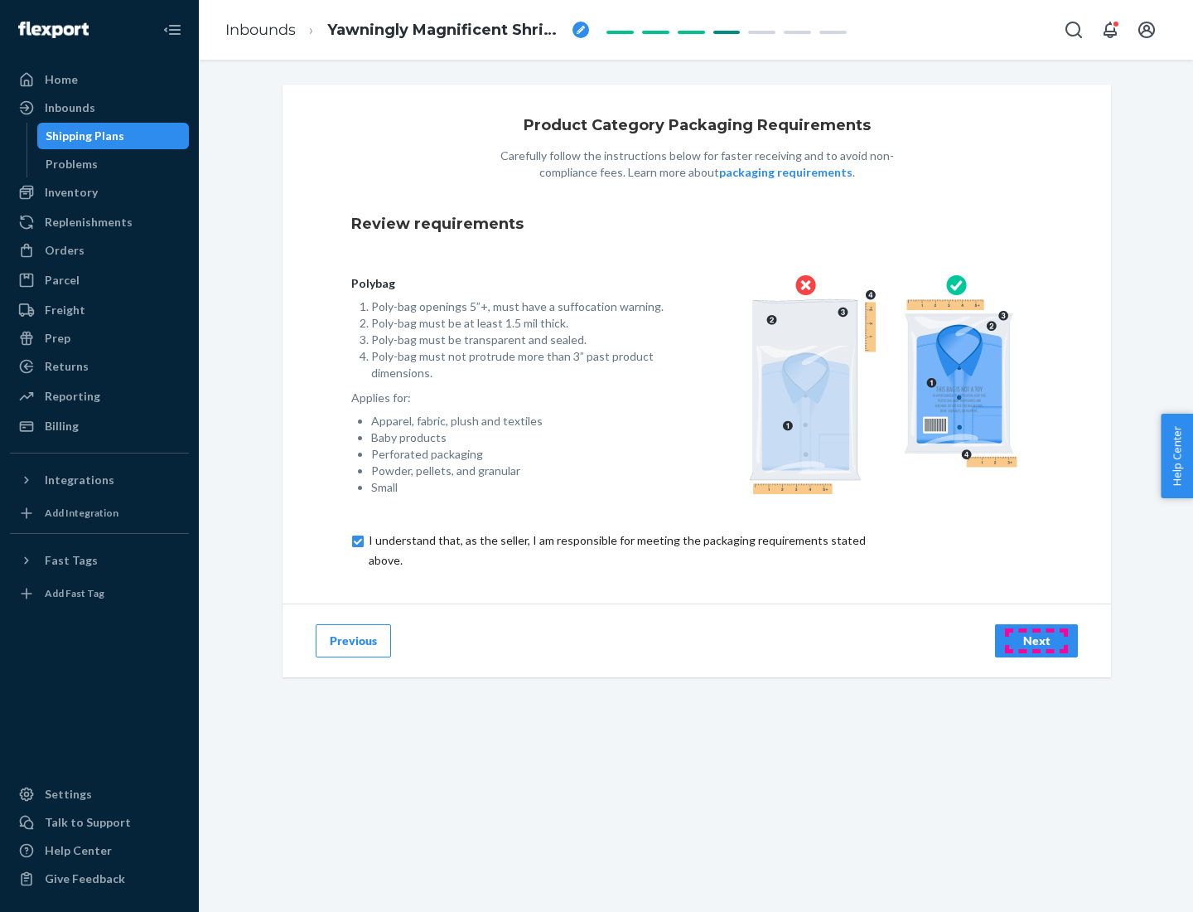
click at [1037, 640] on div "Next" at bounding box center [1036, 640] width 55 height 17
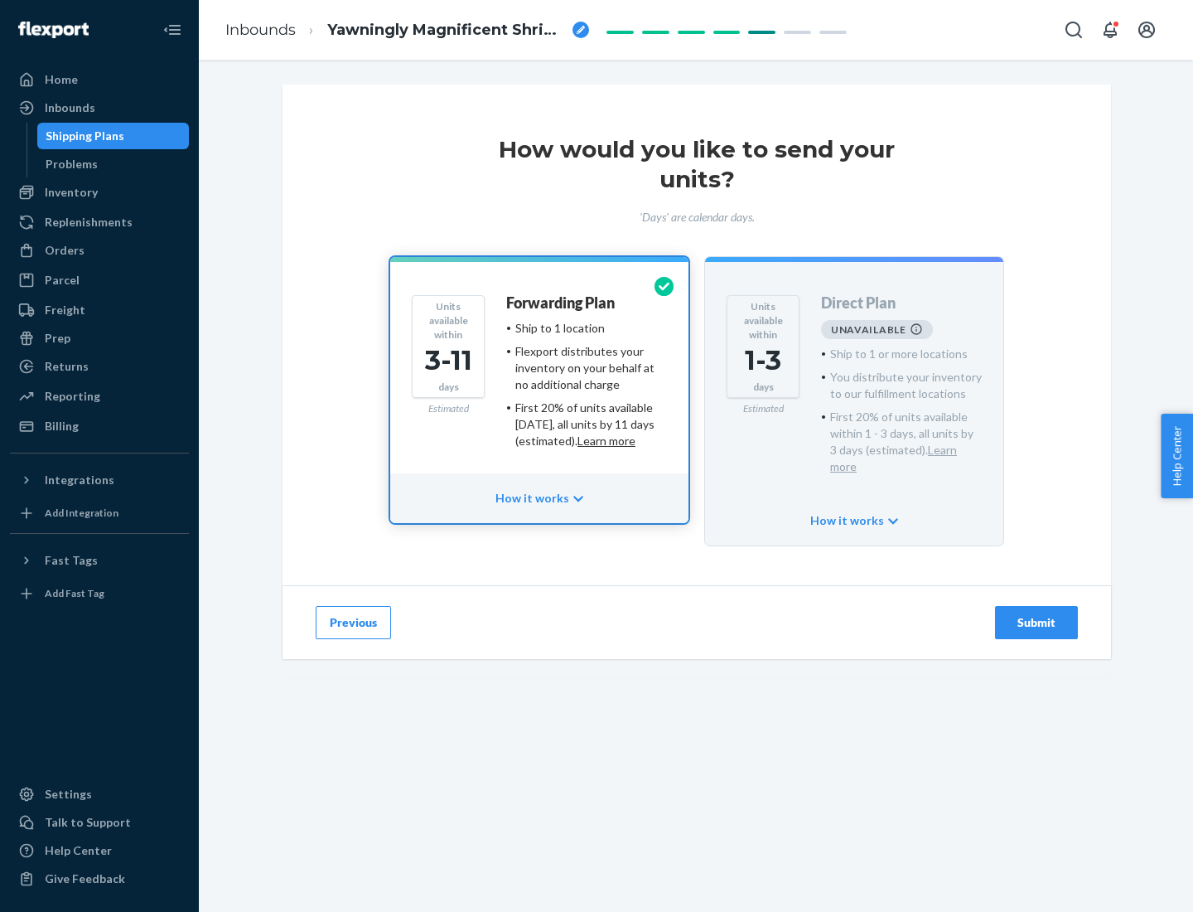
click at [562, 302] on h4 "Forwarding Plan" at bounding box center [560, 303] width 109 height 17
click at [1037, 614] on div "Submit" at bounding box center [1036, 622] width 55 height 17
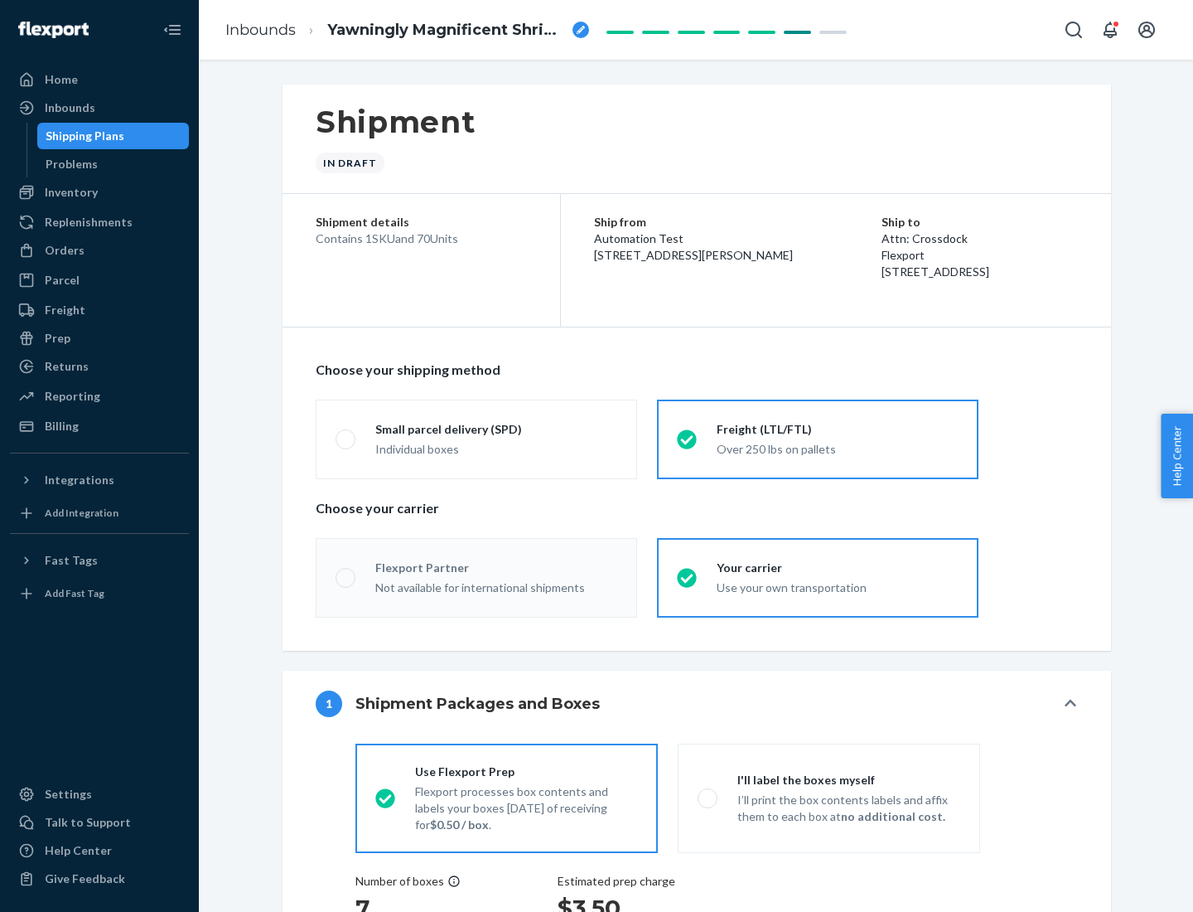
radio input "true"
radio input "false"
radio input "true"
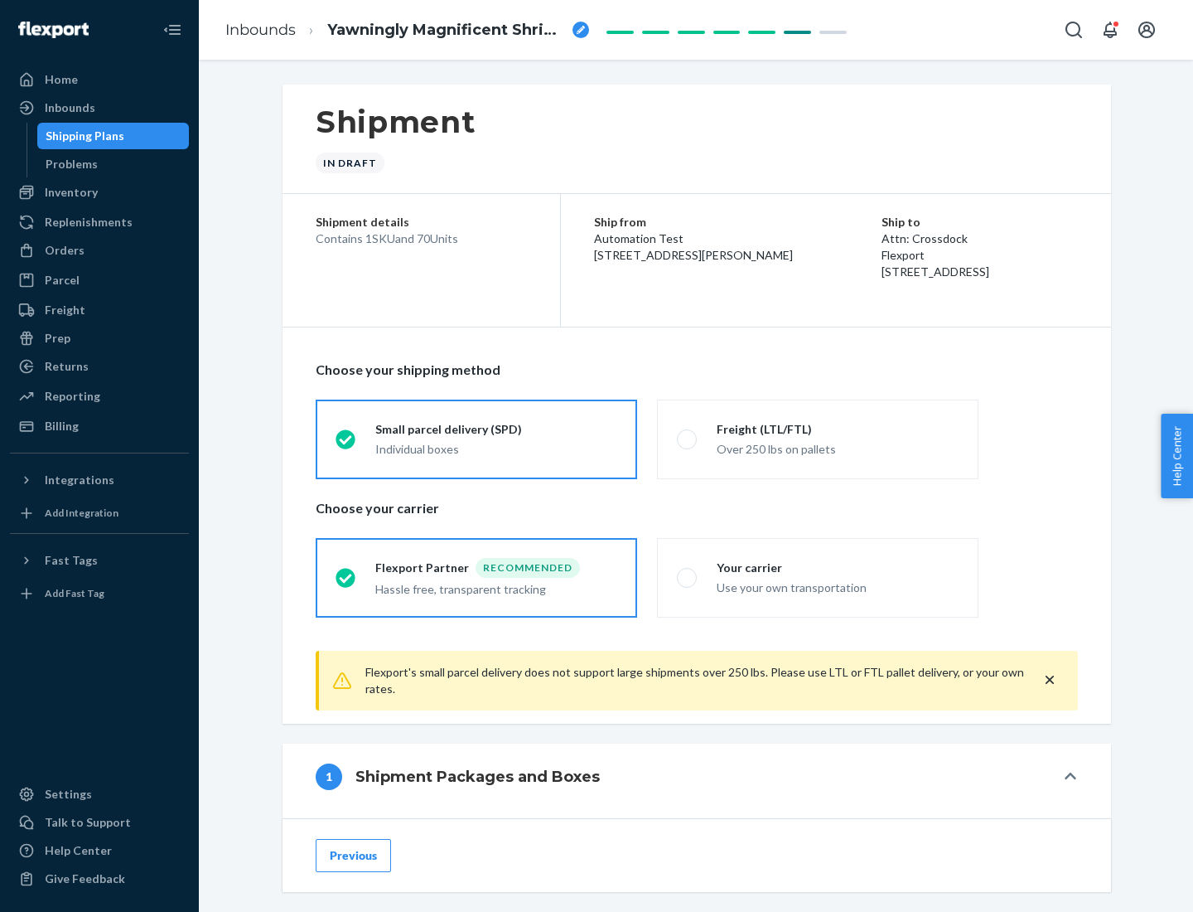
click at [496, 447] on div "Individual boxes" at bounding box center [496, 449] width 242 height 17
click at [346, 444] on input "Small parcel delivery (SPD) Individual boxes" at bounding box center [341, 438] width 11 height 11
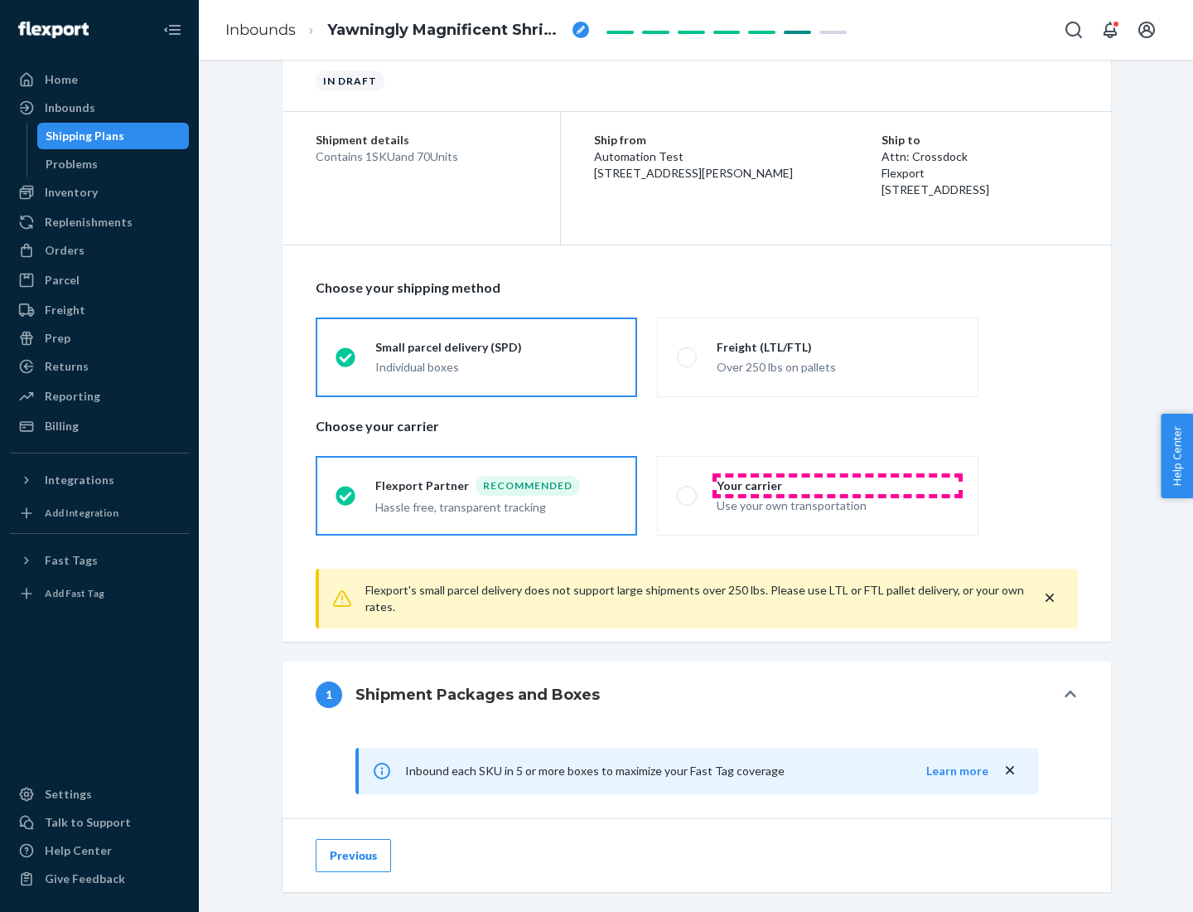
click at [838, 485] on div "Your carrier" at bounding box center [838, 485] width 242 height 17
click at [688, 490] on input "Your carrier Use your own transportation" at bounding box center [682, 495] width 11 height 11
radio input "true"
radio input "false"
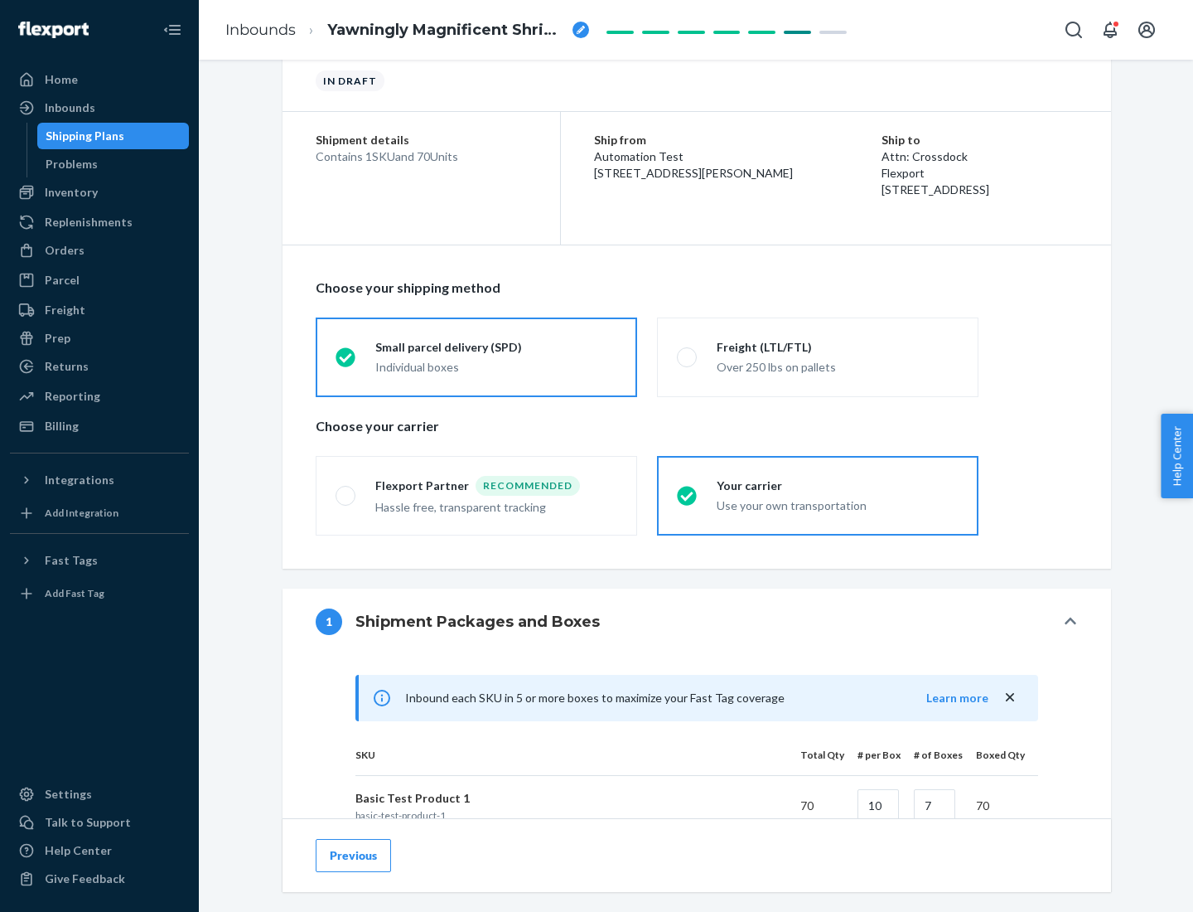
scroll to position [402, 0]
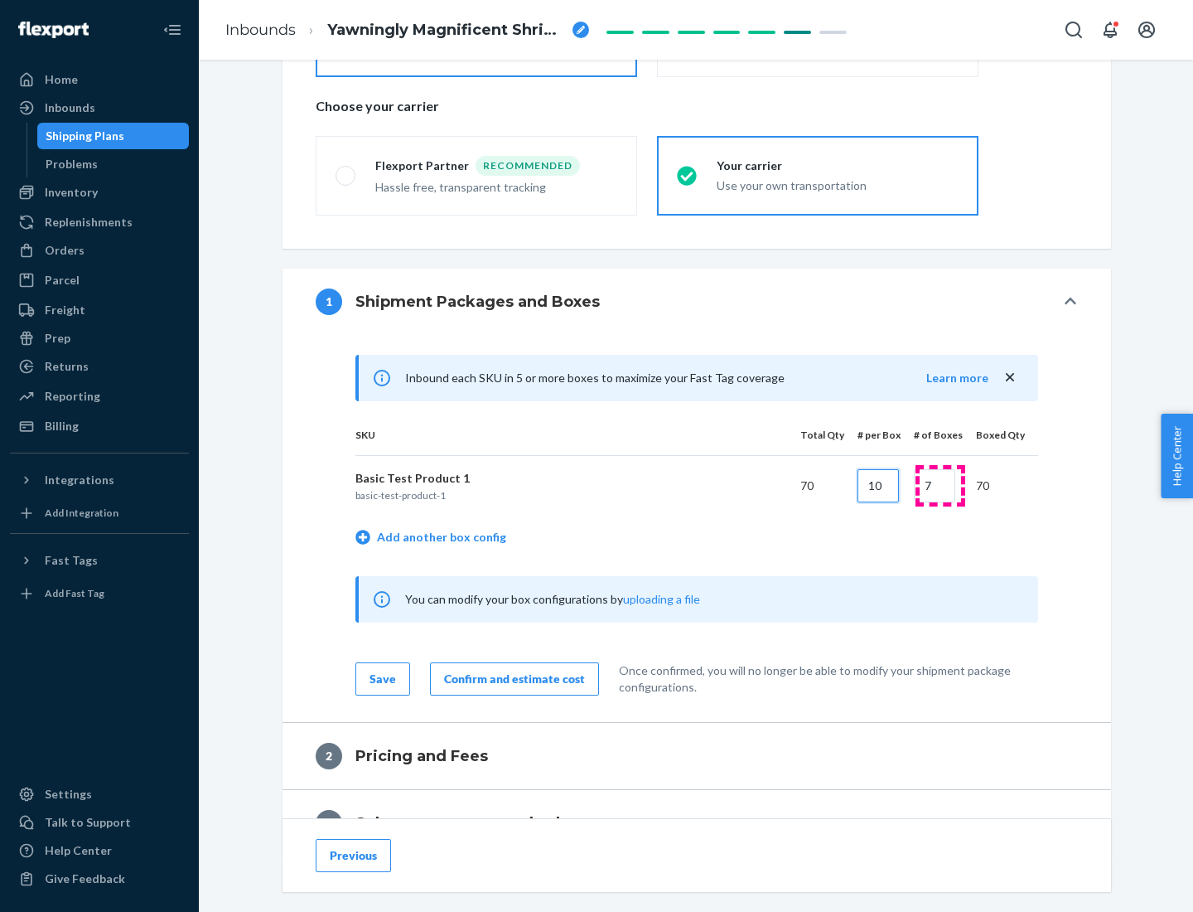
type input "10"
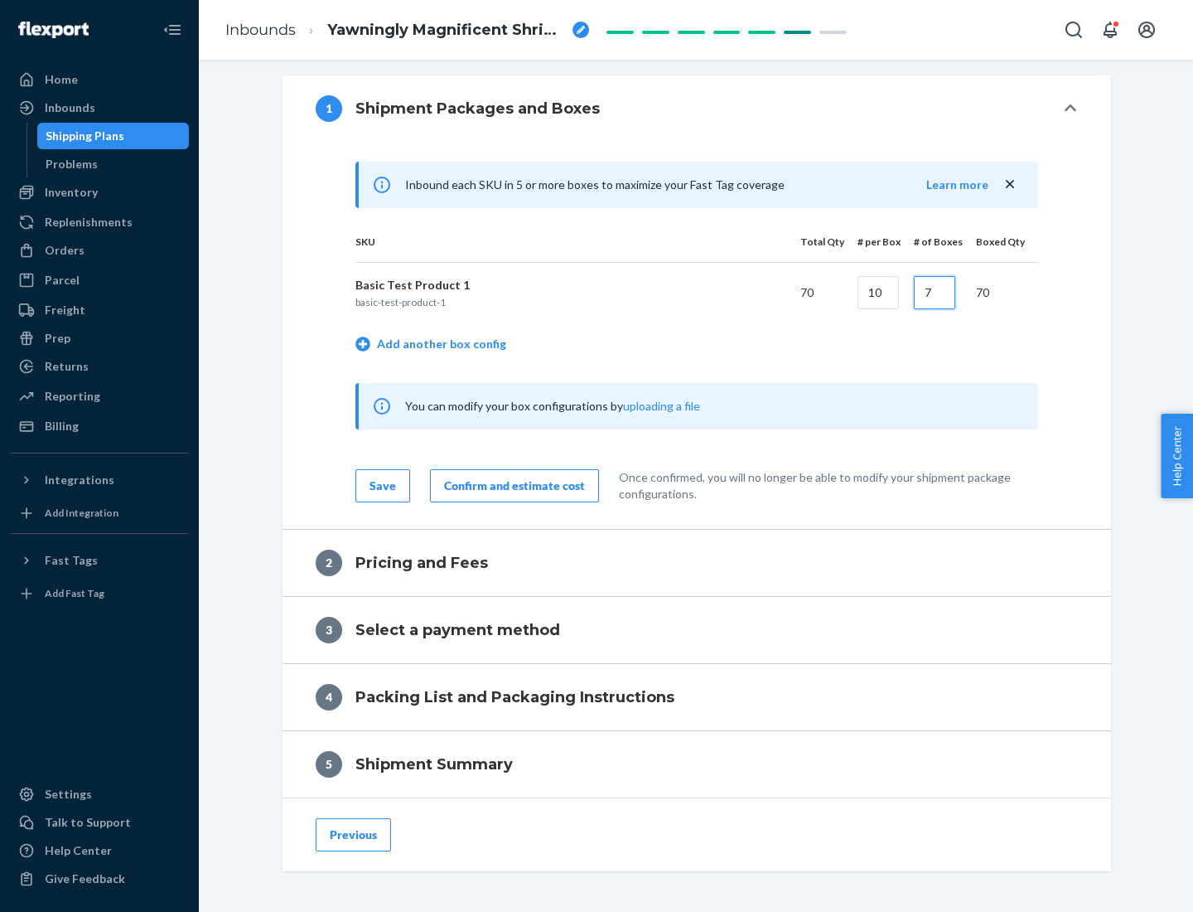
type input "7"
click at [511, 485] on div "Confirm and estimate cost" at bounding box center [514, 485] width 141 height 17
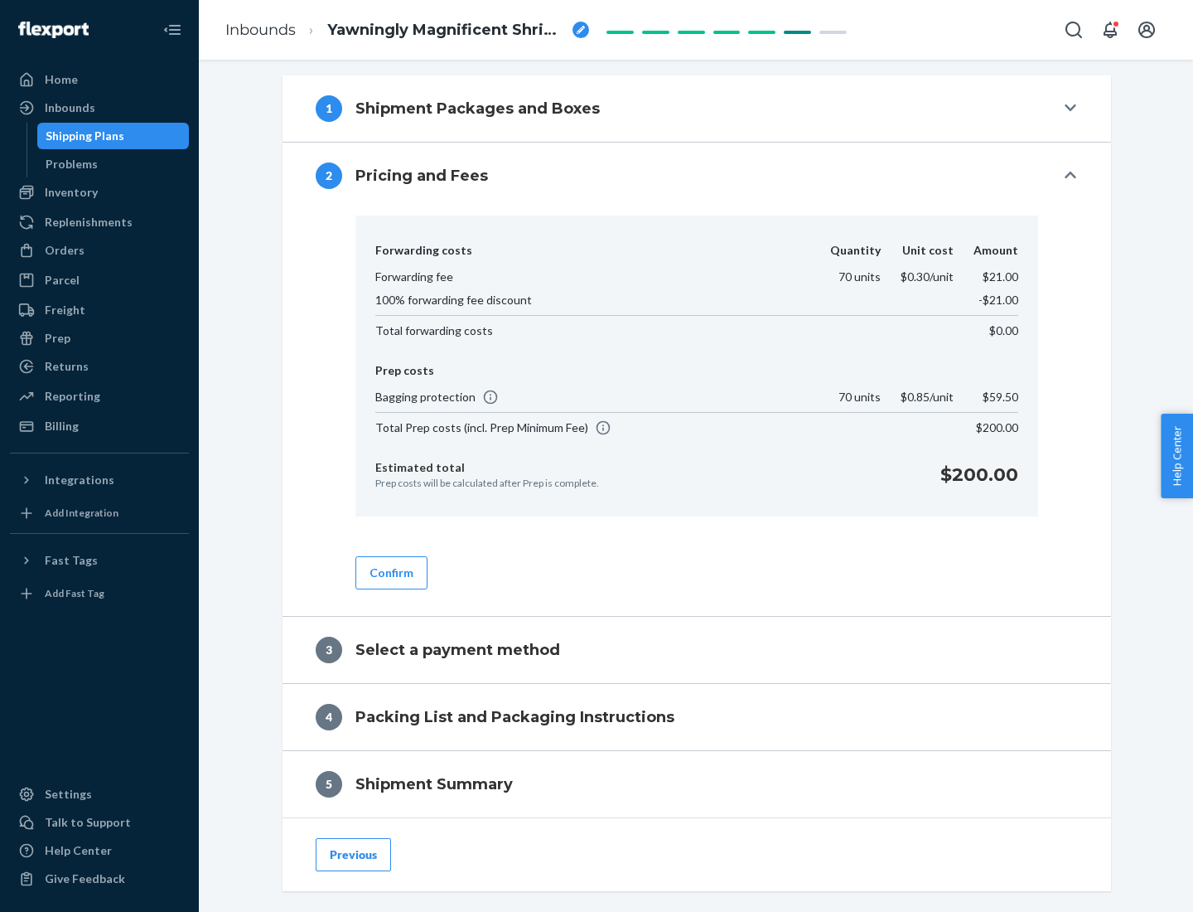
scroll to position [577, 0]
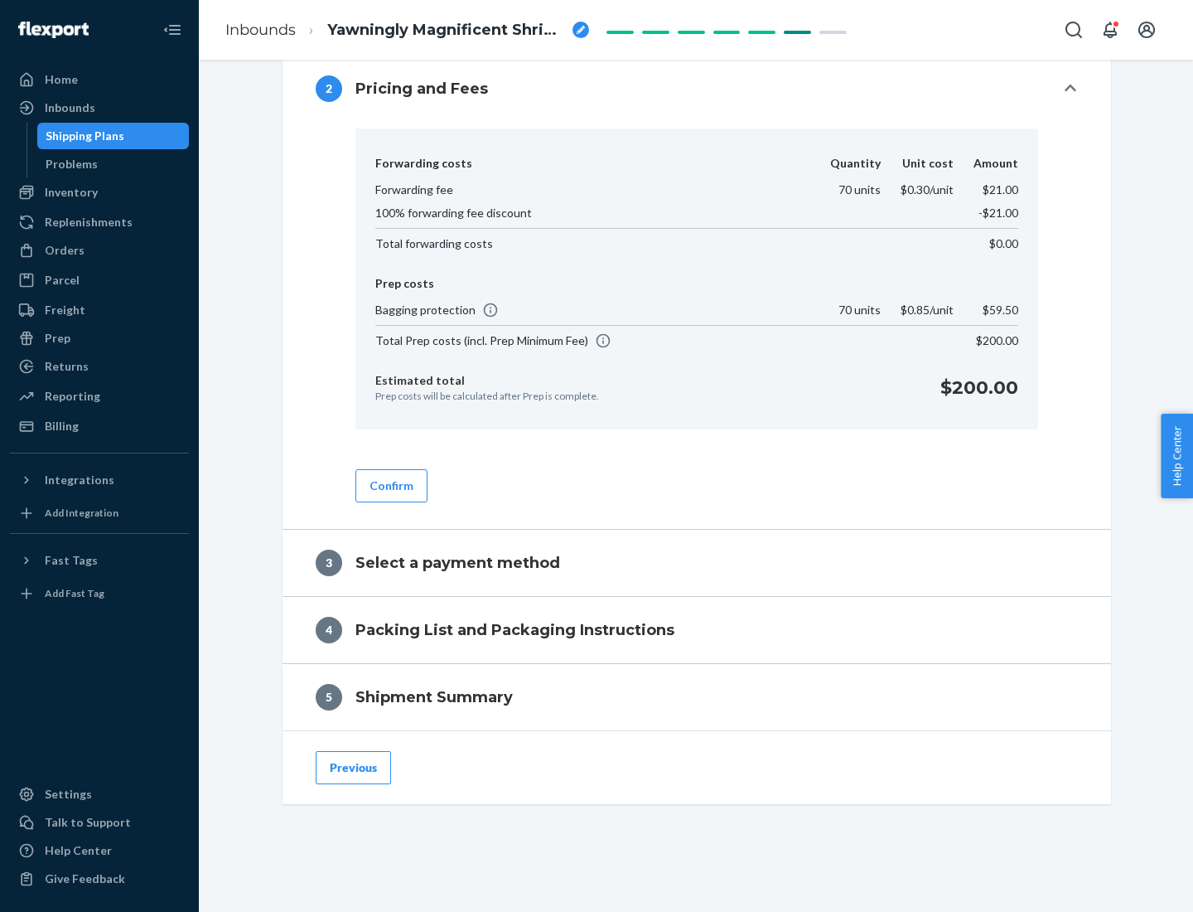
click at [390, 485] on button "Confirm" at bounding box center [392, 485] width 72 height 33
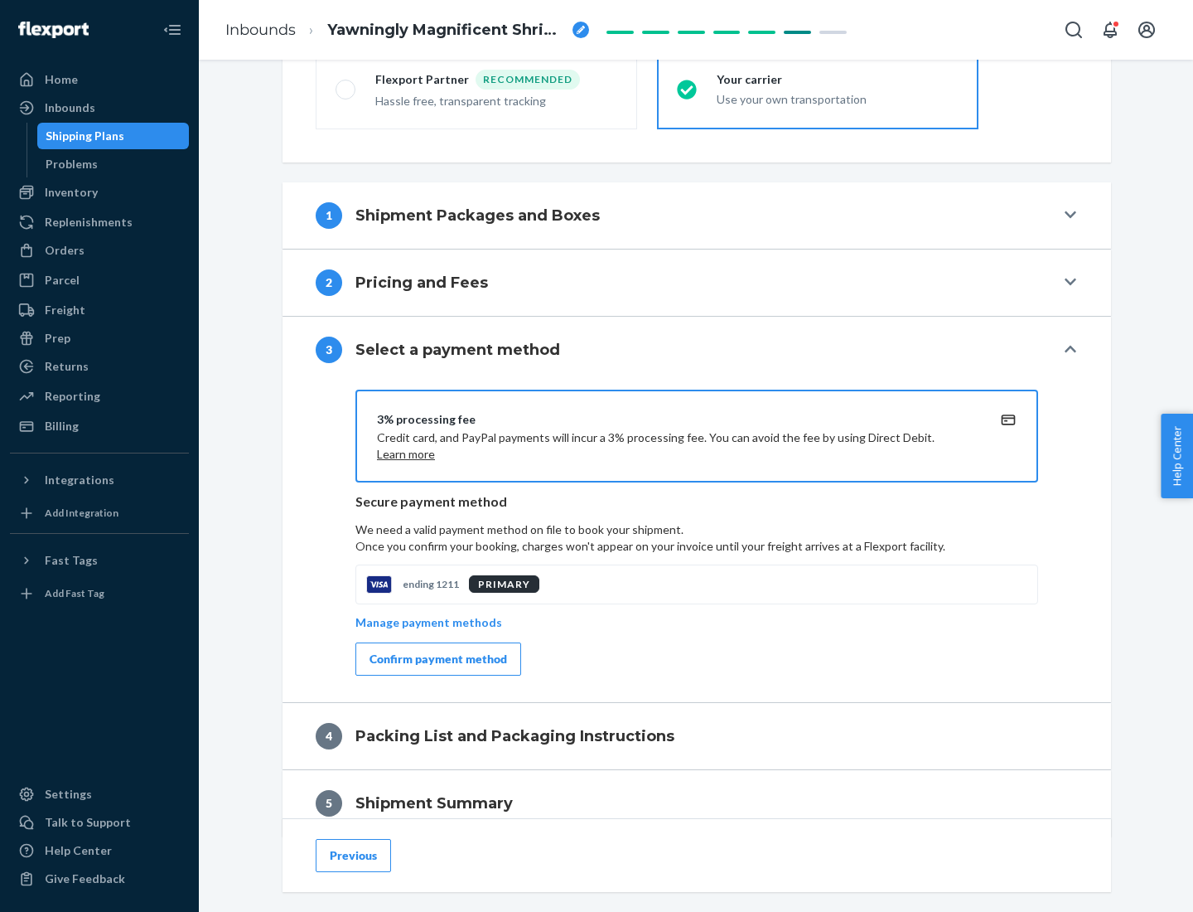
scroll to position [598, 0]
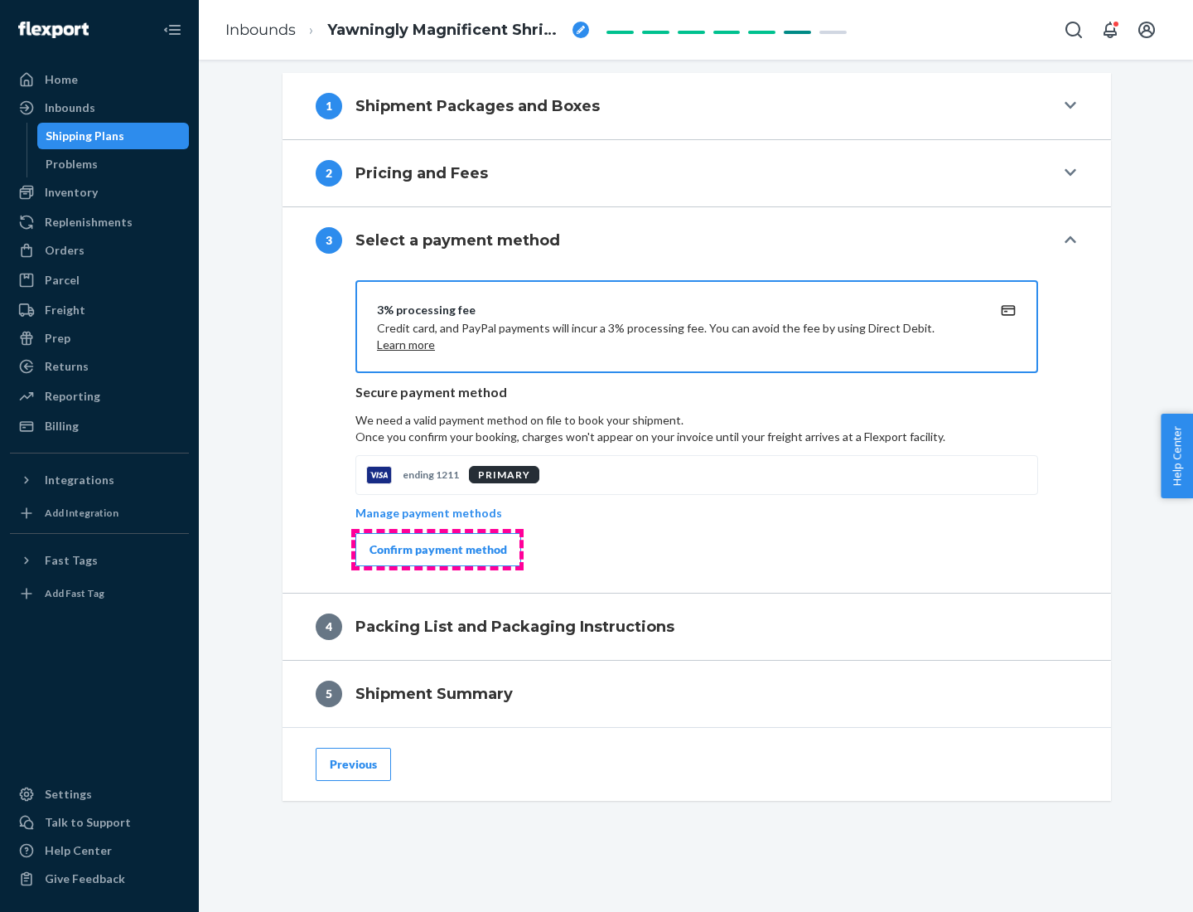
click at [437, 549] on div "Confirm payment method" at bounding box center [439, 549] width 138 height 17
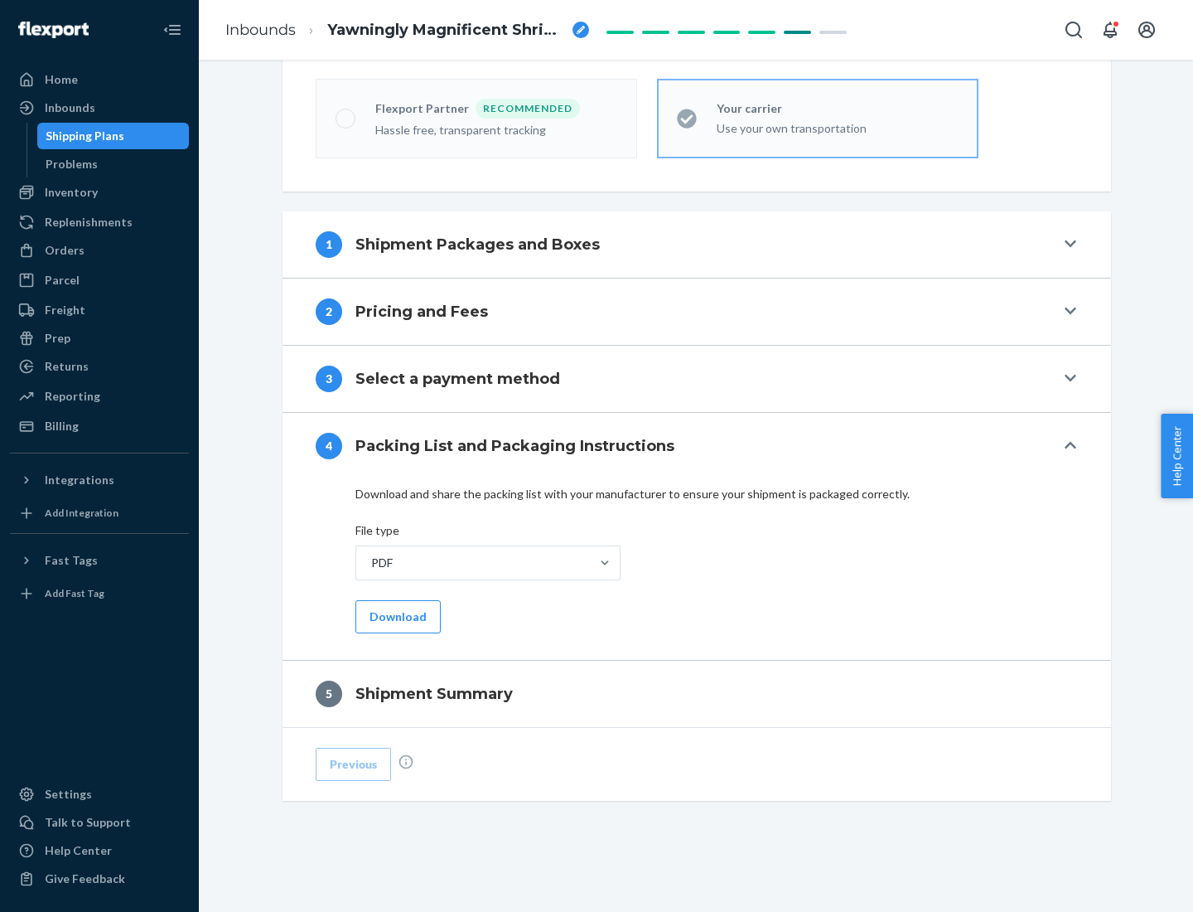
scroll to position [459, 0]
click at [396, 616] on button "Download" at bounding box center [398, 616] width 85 height 33
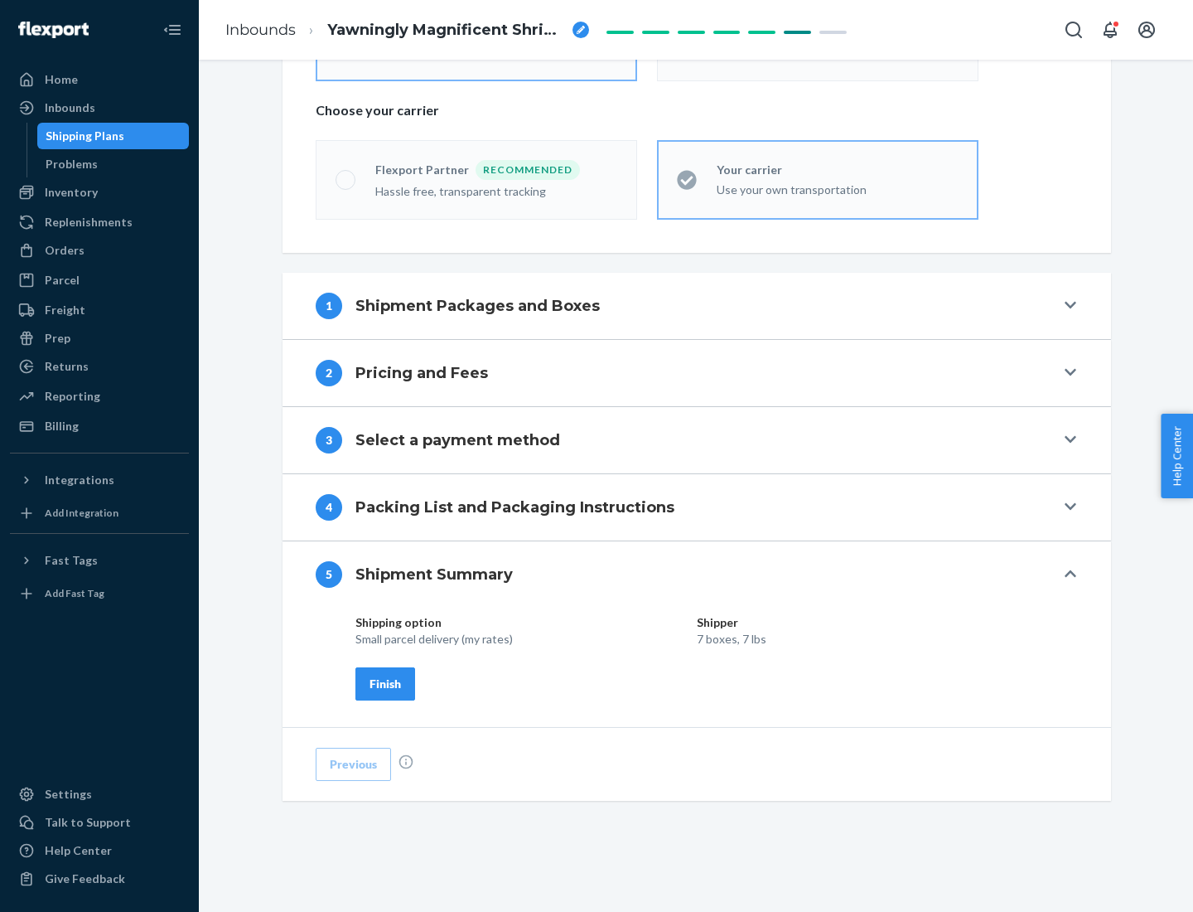
scroll to position [398, 0]
